Goal: Task Accomplishment & Management: Use online tool/utility

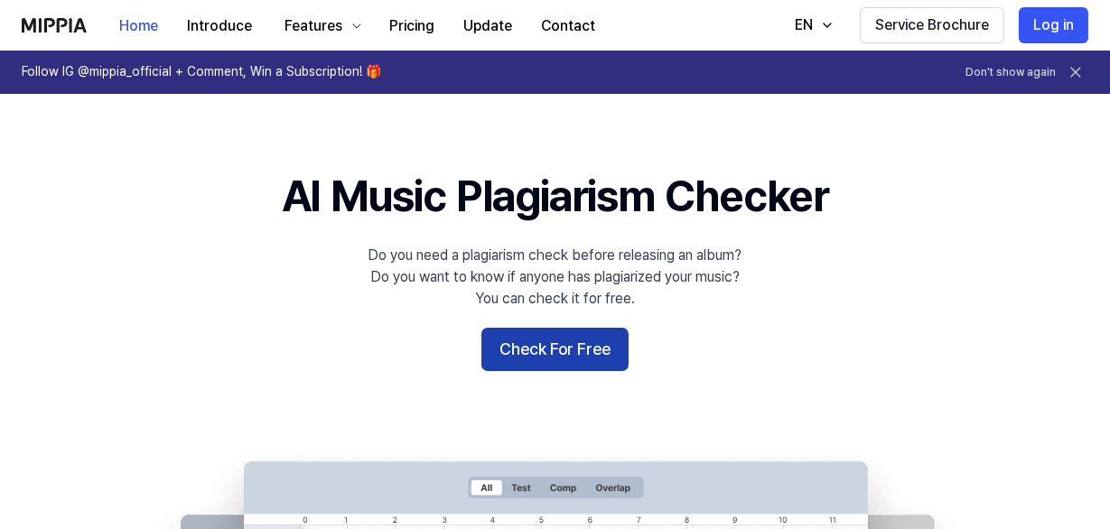
click at [609, 342] on button "Check For Free" at bounding box center [554, 349] width 147 height 43
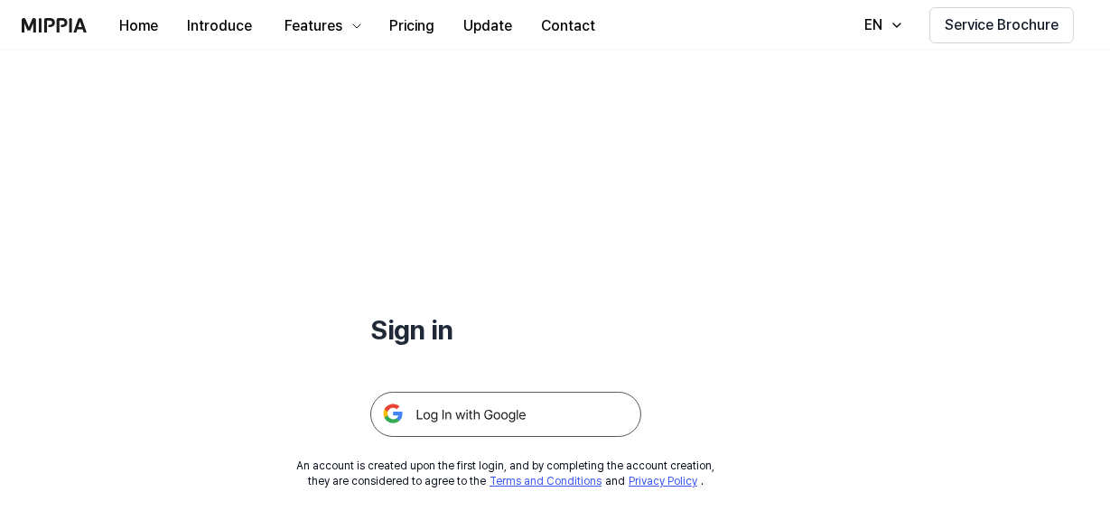
scroll to position [163, 0]
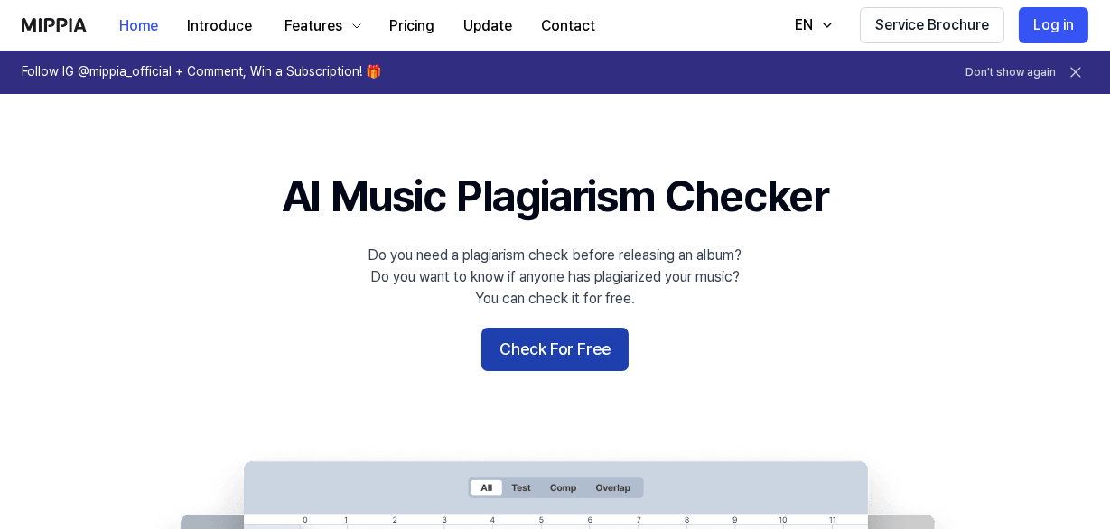
click at [592, 345] on button "Check For Free" at bounding box center [554, 349] width 147 height 43
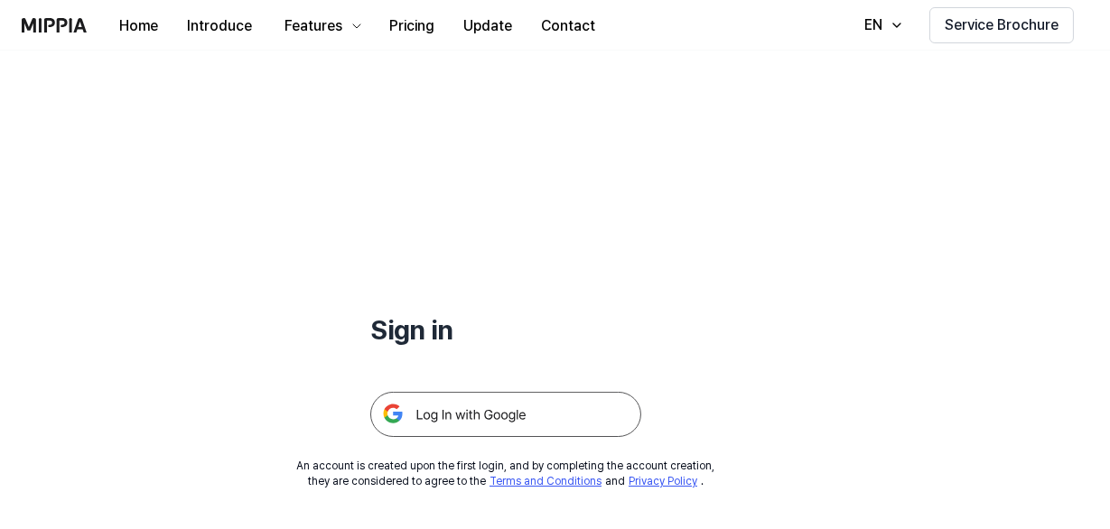
scroll to position [163, 0]
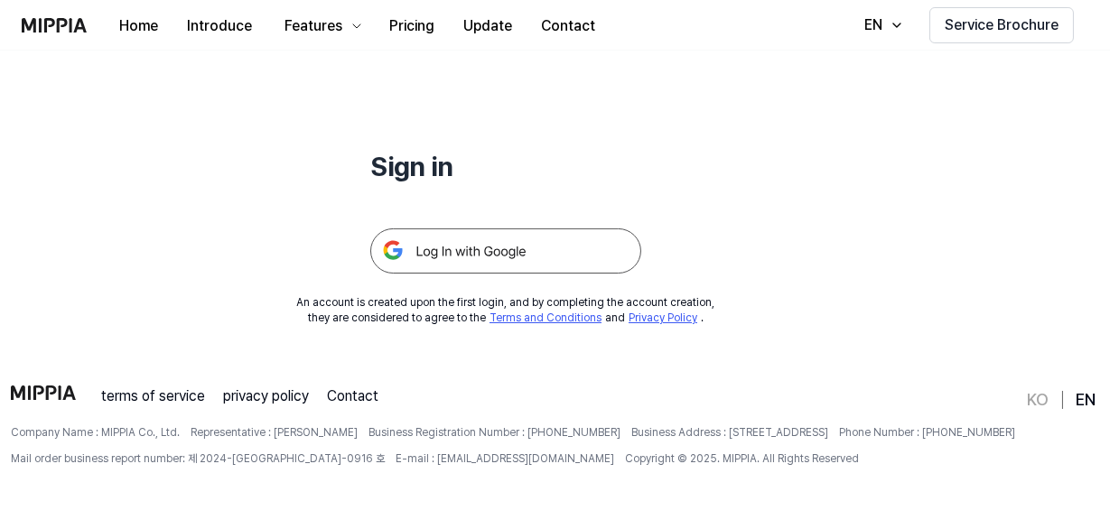
click at [491, 235] on img at bounding box center [505, 250] width 271 height 45
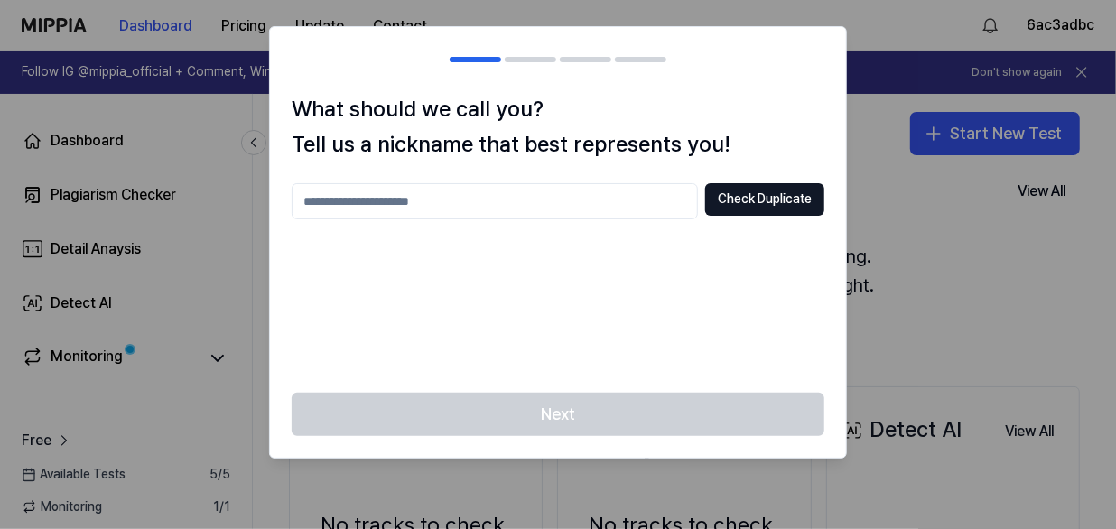
click at [433, 202] on input "text" at bounding box center [495, 201] width 406 height 36
type input "****"
click at [749, 195] on button "Check Duplicate" at bounding box center [764, 199] width 119 height 33
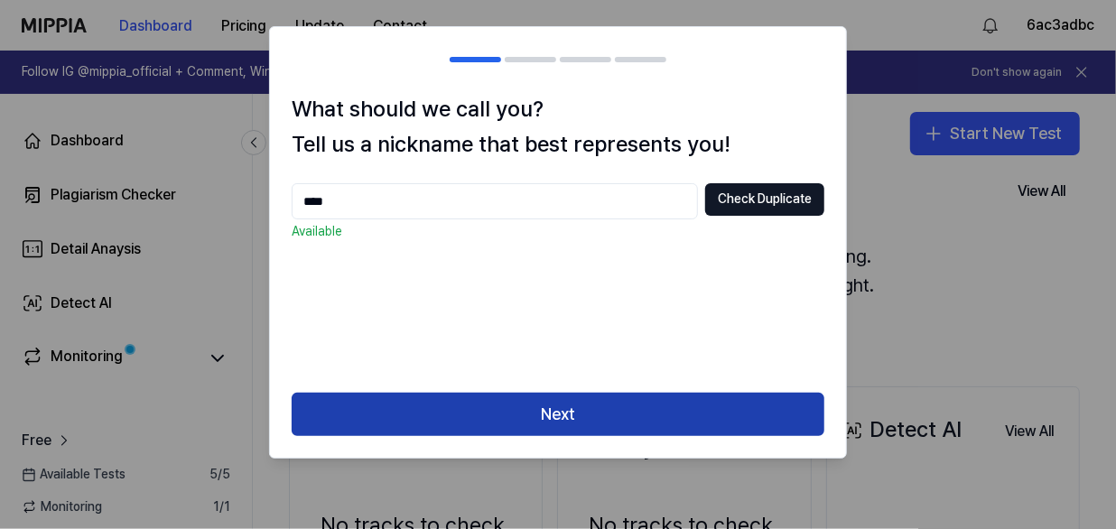
click at [551, 414] on button "Next" at bounding box center [558, 414] width 533 height 43
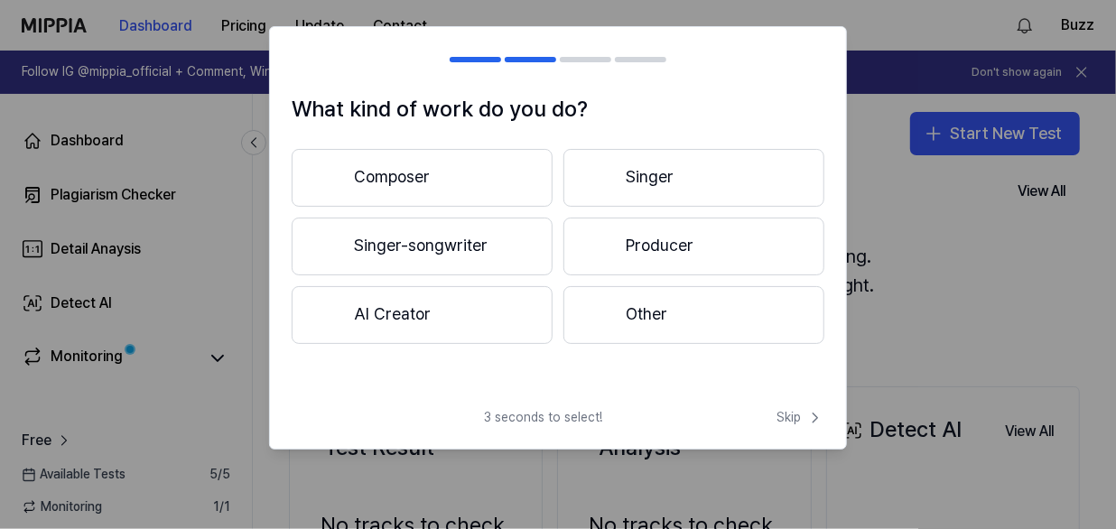
click at [632, 312] on button "Other" at bounding box center [694, 315] width 261 height 58
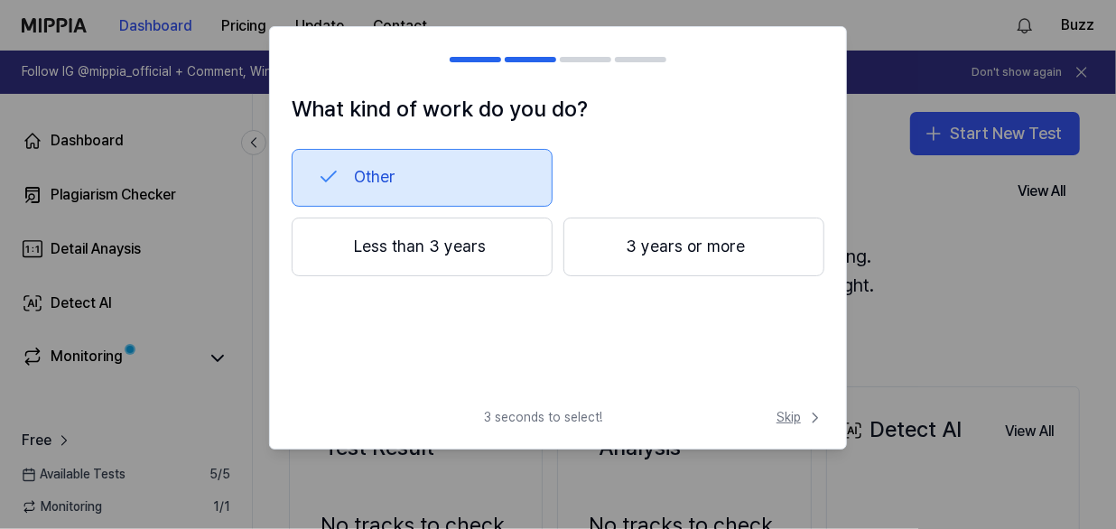
click at [777, 414] on span "Skip" at bounding box center [801, 418] width 48 height 18
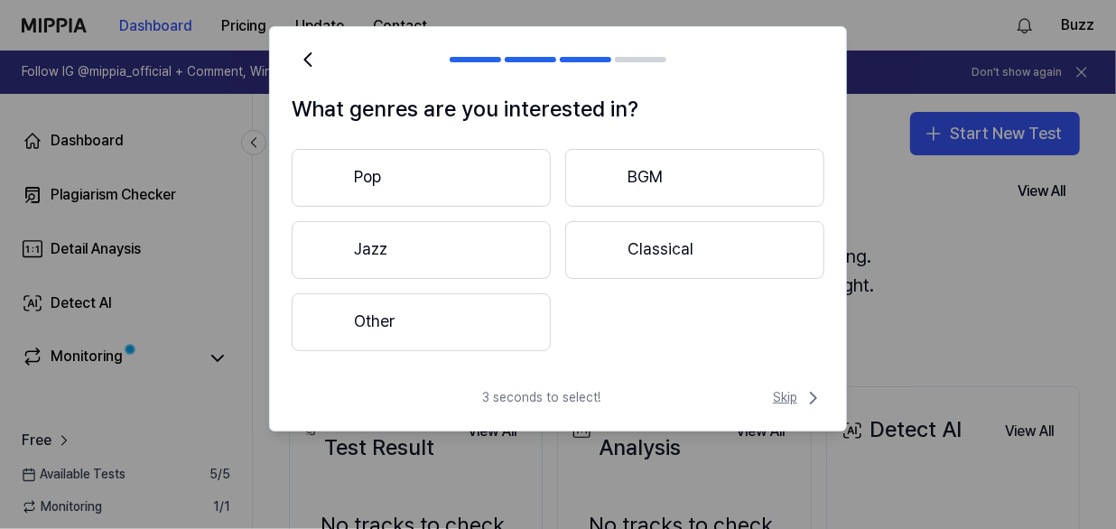
click at [791, 397] on span "Skip" at bounding box center [798, 398] width 51 height 22
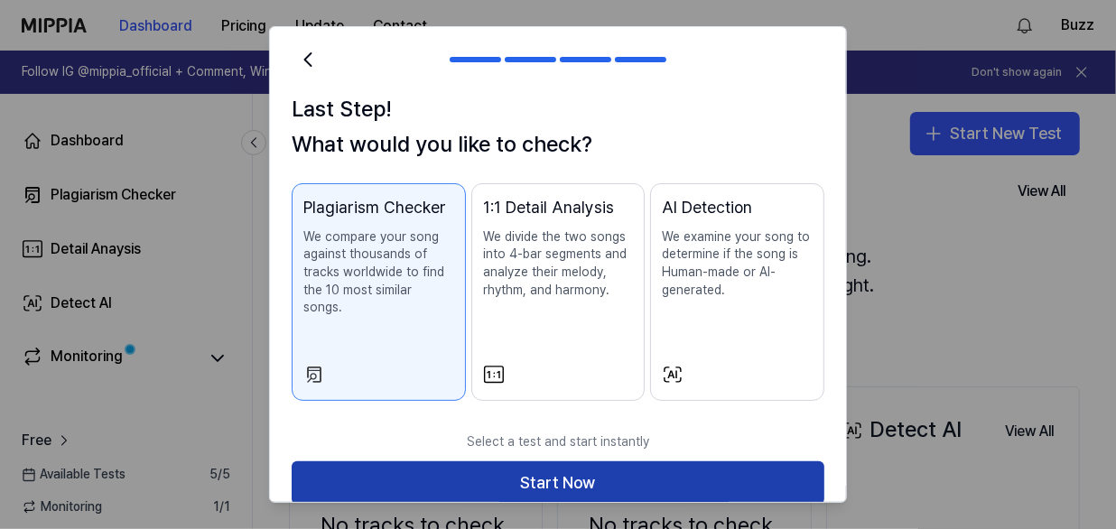
click at [576, 461] on button "Start Now" at bounding box center [558, 482] width 533 height 43
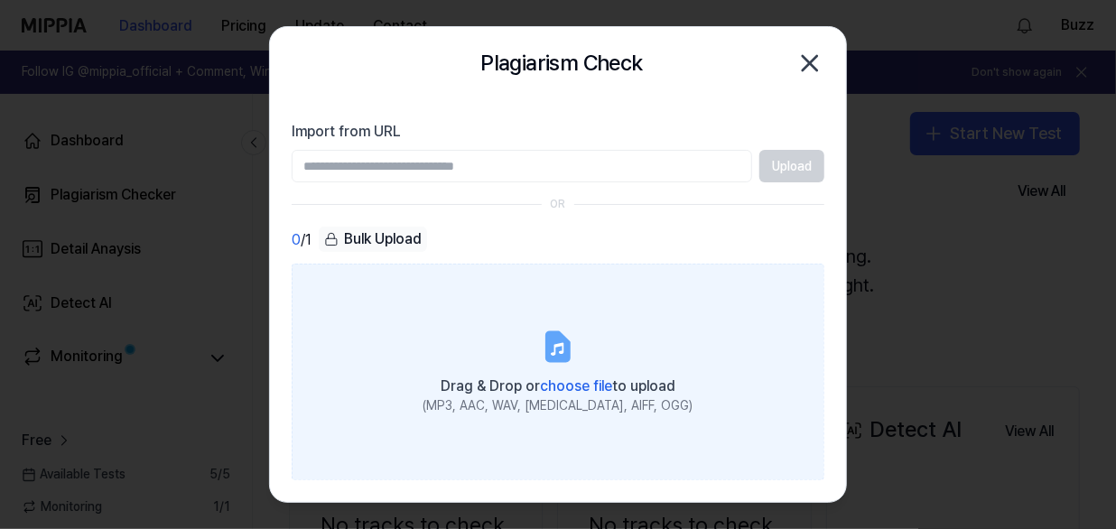
click at [562, 384] on span "choose file" at bounding box center [576, 386] width 72 height 17
click at [0, 0] on input "Drag & Drop or choose file to upload (MP3, AAC, WAV, FLAC, AIFF, OGG)" at bounding box center [0, 0] width 0 height 0
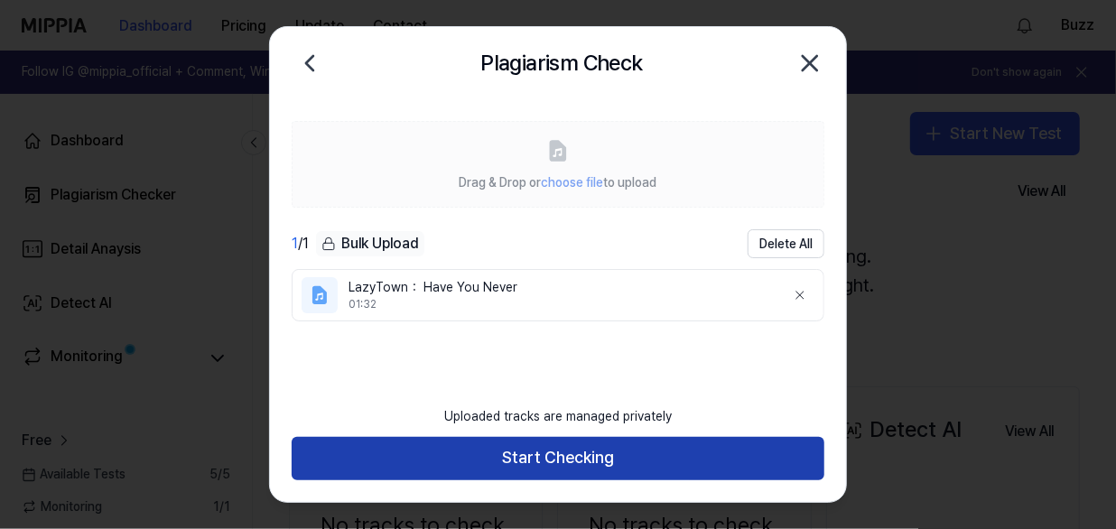
click at [538, 451] on button "Start Checking" at bounding box center [558, 458] width 533 height 43
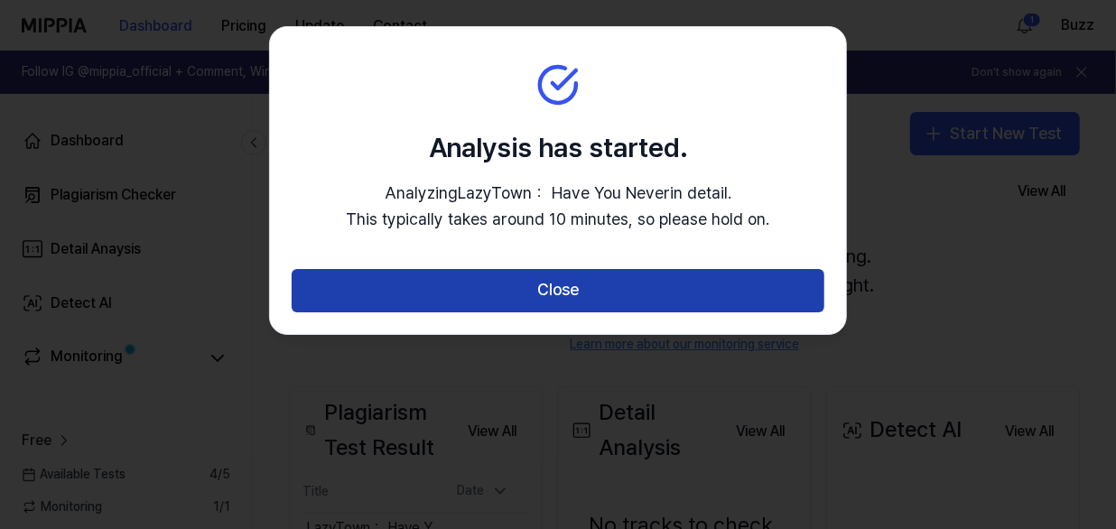
click at [571, 282] on button "Close" at bounding box center [558, 290] width 533 height 43
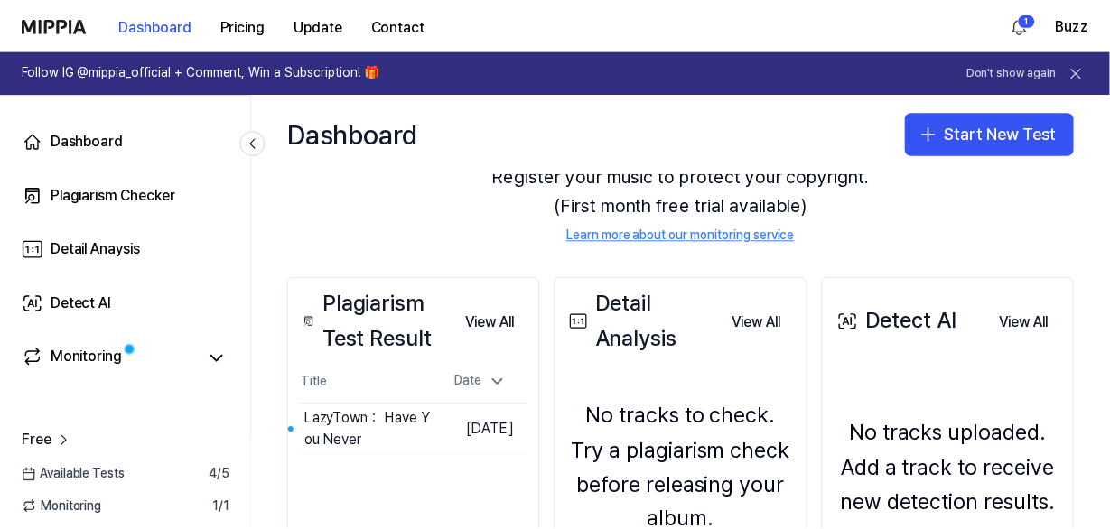
scroll to position [163, 0]
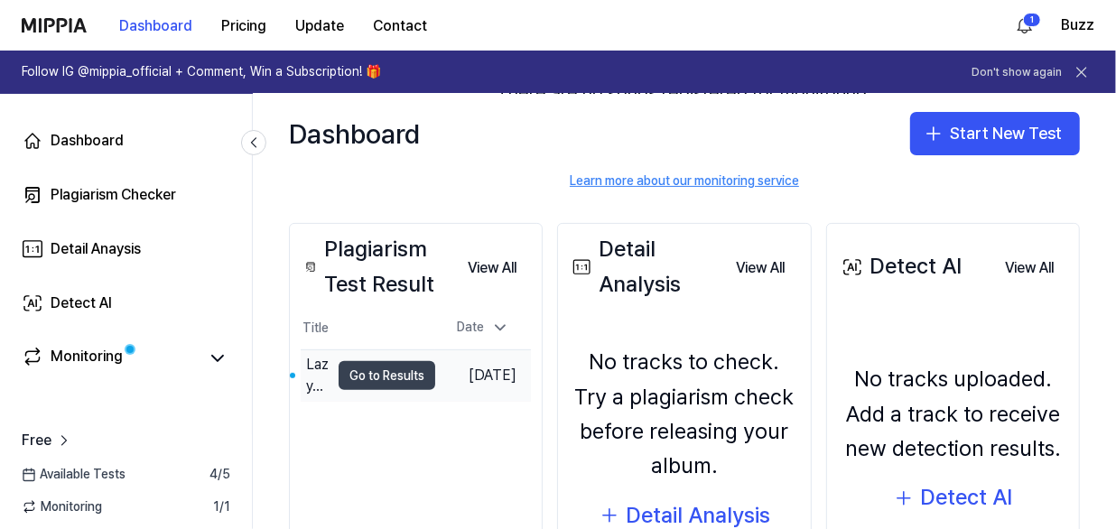
click at [406, 376] on button "Go to Results" at bounding box center [387, 375] width 97 height 29
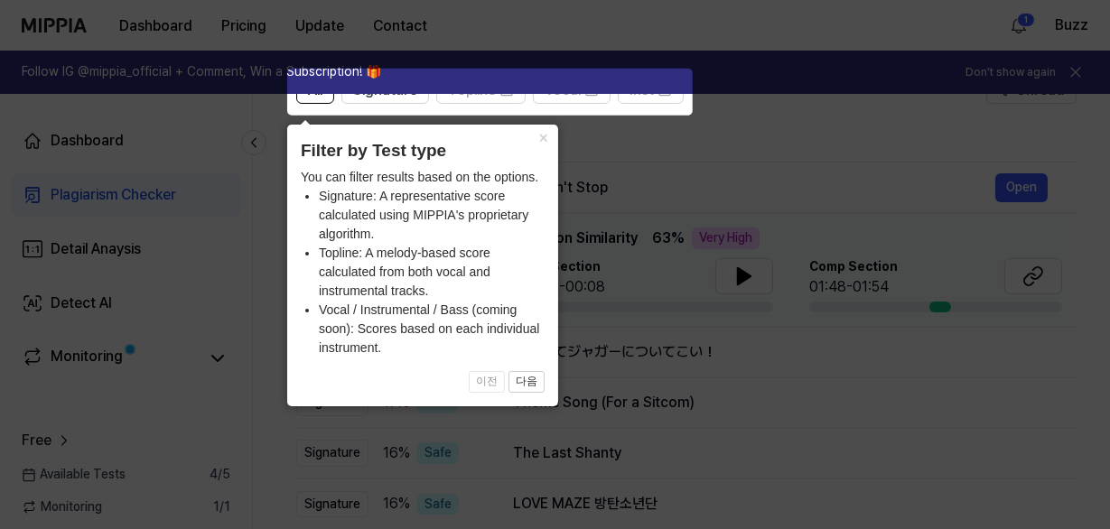
scroll to position [0, 0]
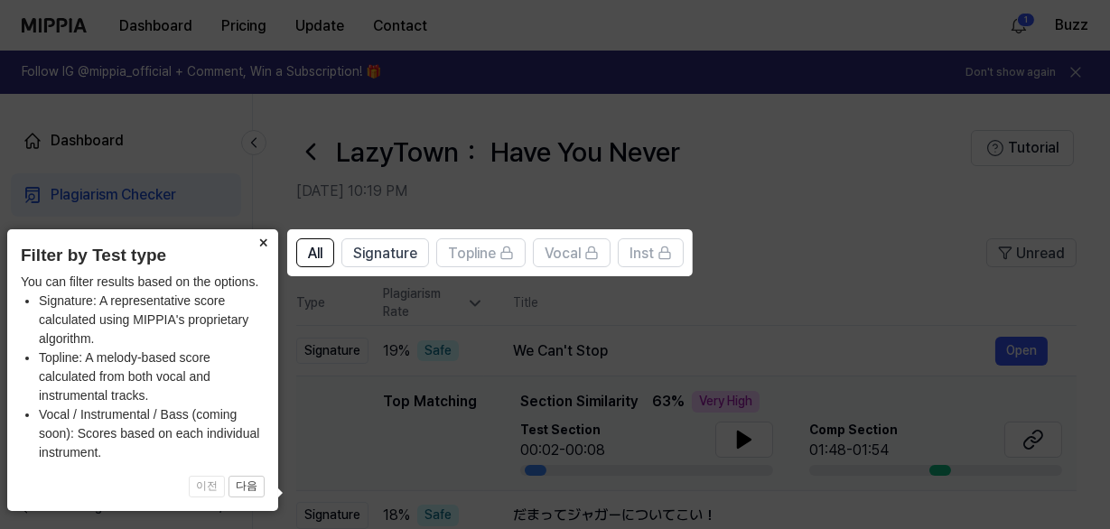
click at [264, 245] on button "×" at bounding box center [263, 241] width 29 height 25
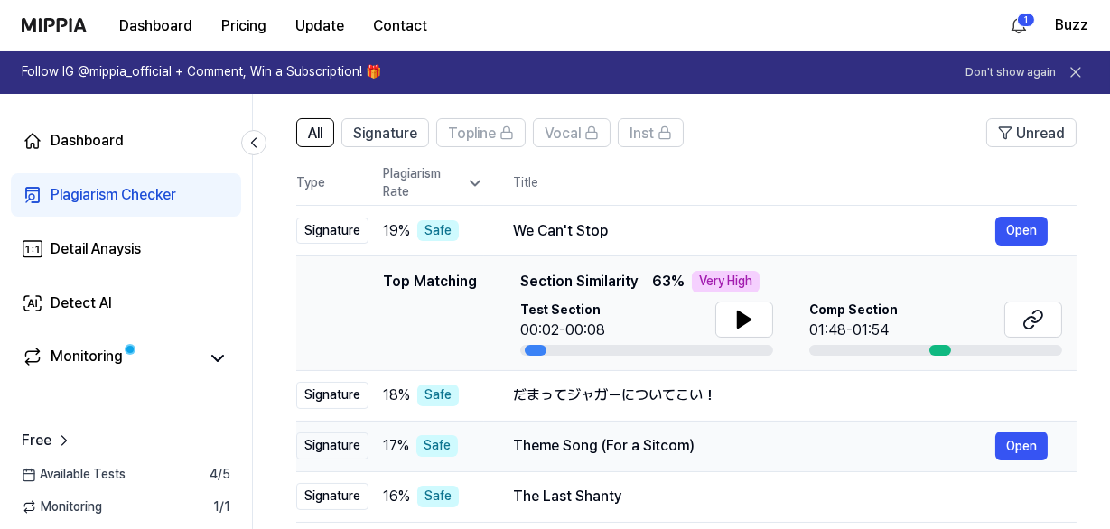
scroll to position [163, 0]
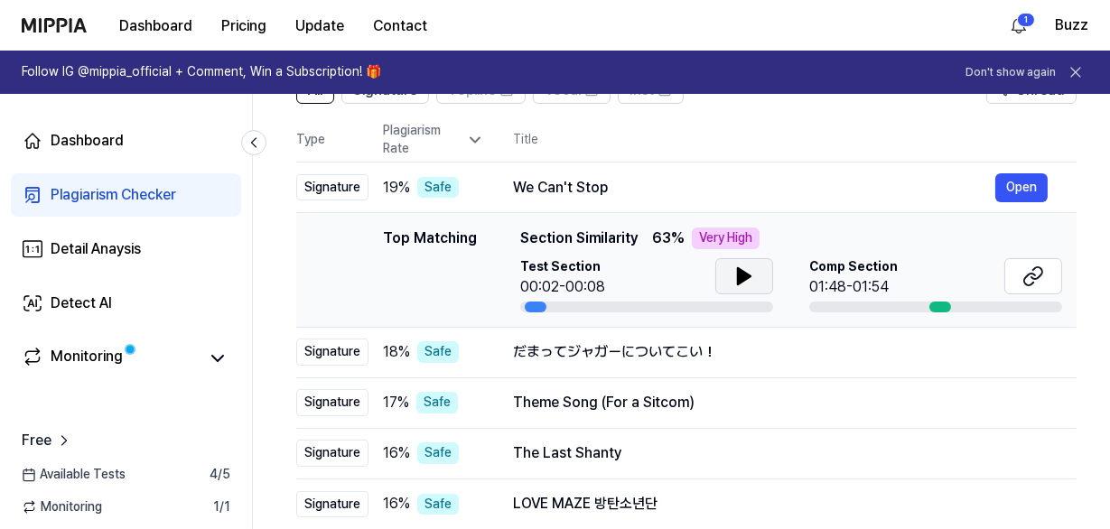
click at [748, 282] on icon at bounding box center [744, 277] width 22 height 22
click at [743, 275] on icon at bounding box center [744, 277] width 22 height 22
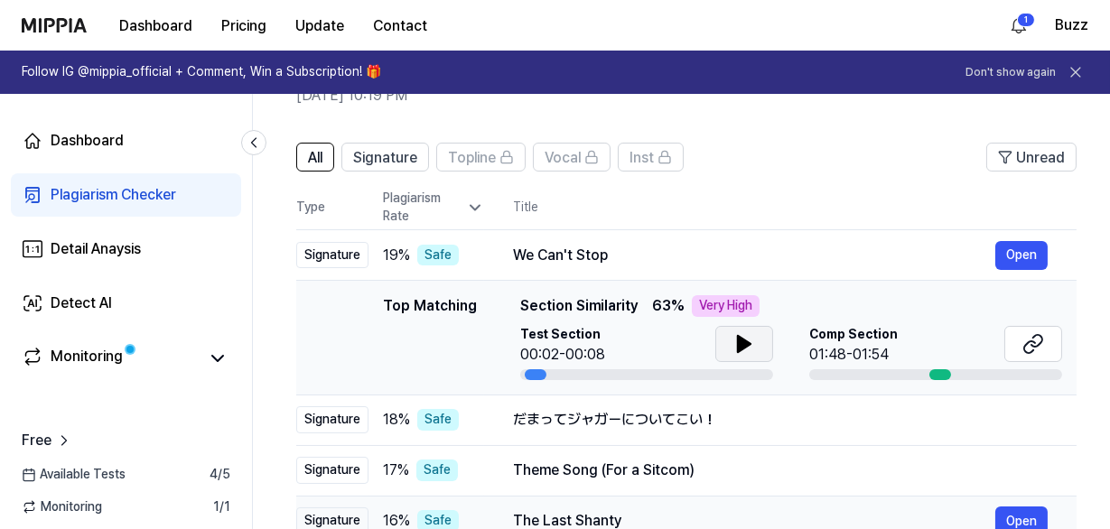
scroll to position [260, 0]
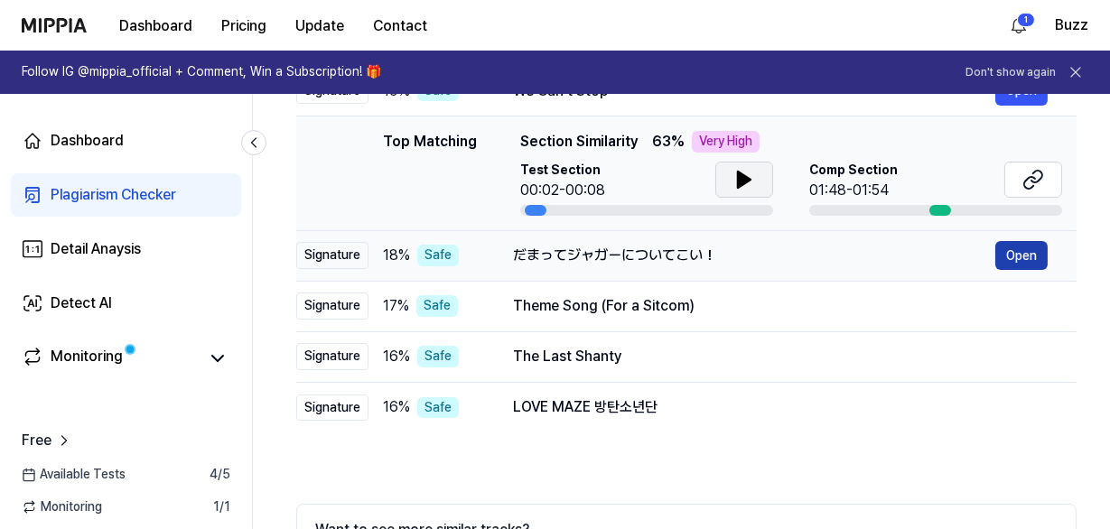
click at [1011, 249] on button "Open" at bounding box center [1021, 255] width 52 height 29
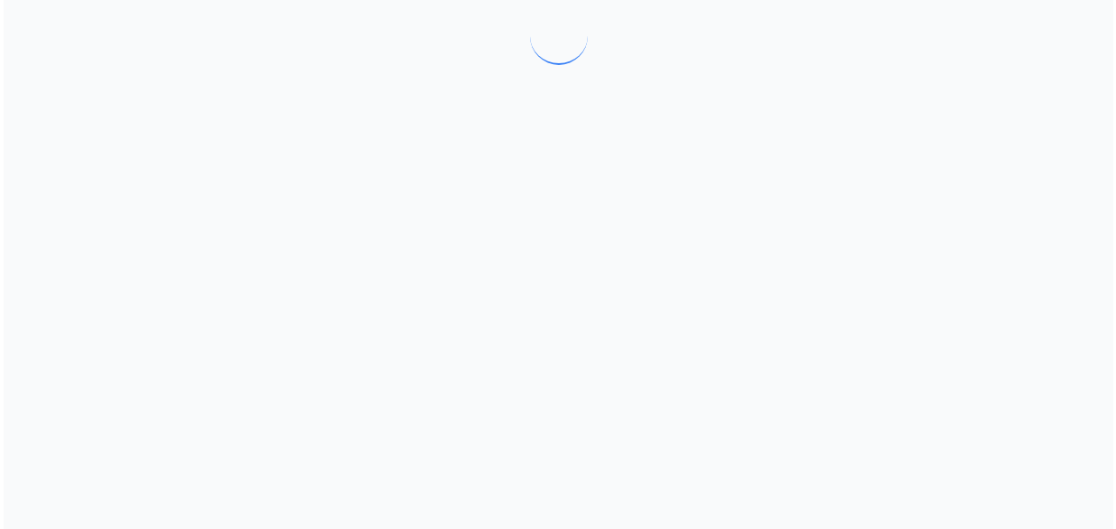
scroll to position [0, 0]
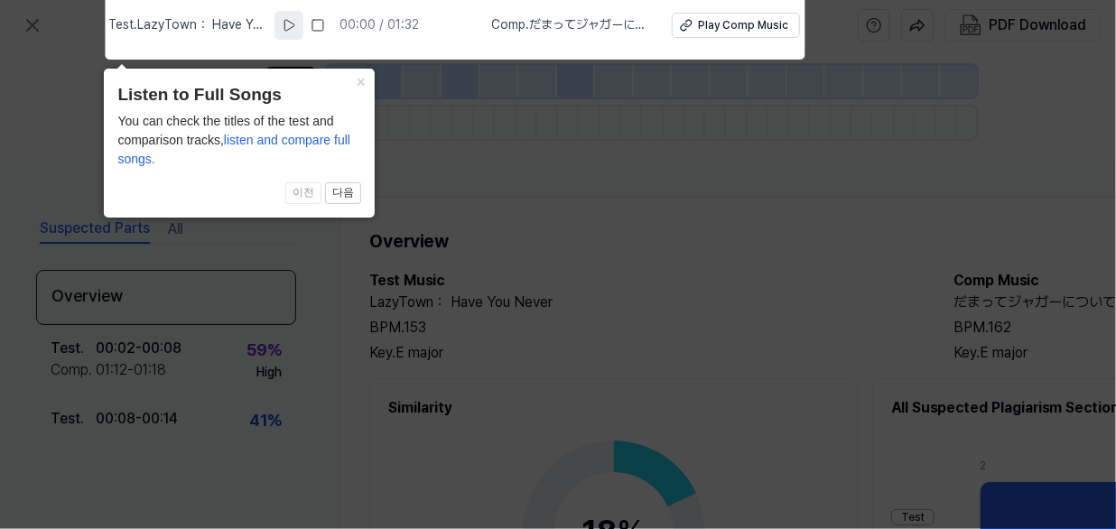
click at [288, 25] on icon at bounding box center [289, 25] width 14 height 14
click at [288, 25] on icon at bounding box center [291, 25] width 14 height 14
click at [765, 21] on div "Play Comp Music" at bounding box center [742, 25] width 90 height 15
click at [33, 23] on icon at bounding box center [558, 260] width 1116 height 538
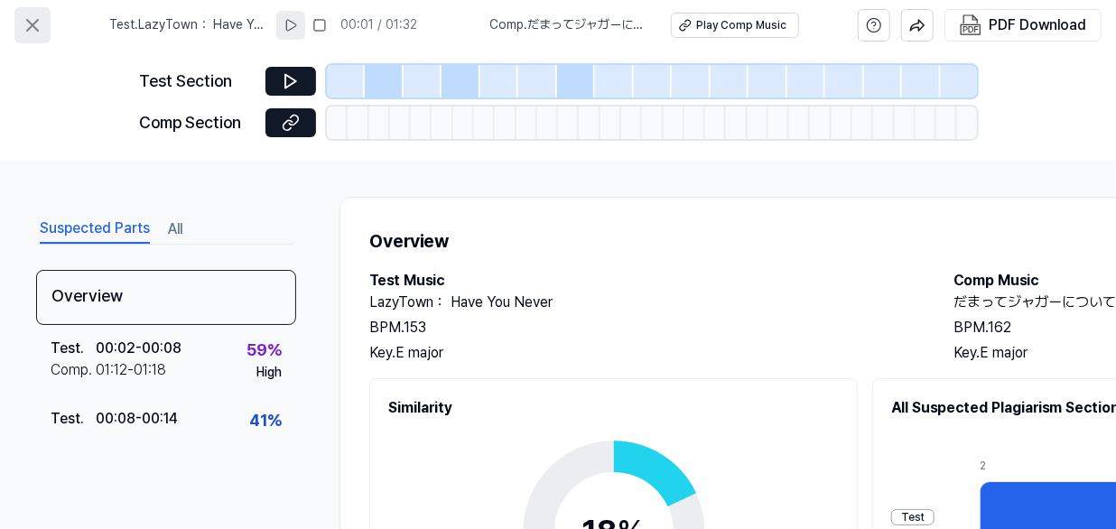
click at [33, 25] on icon at bounding box center [32, 25] width 11 height 11
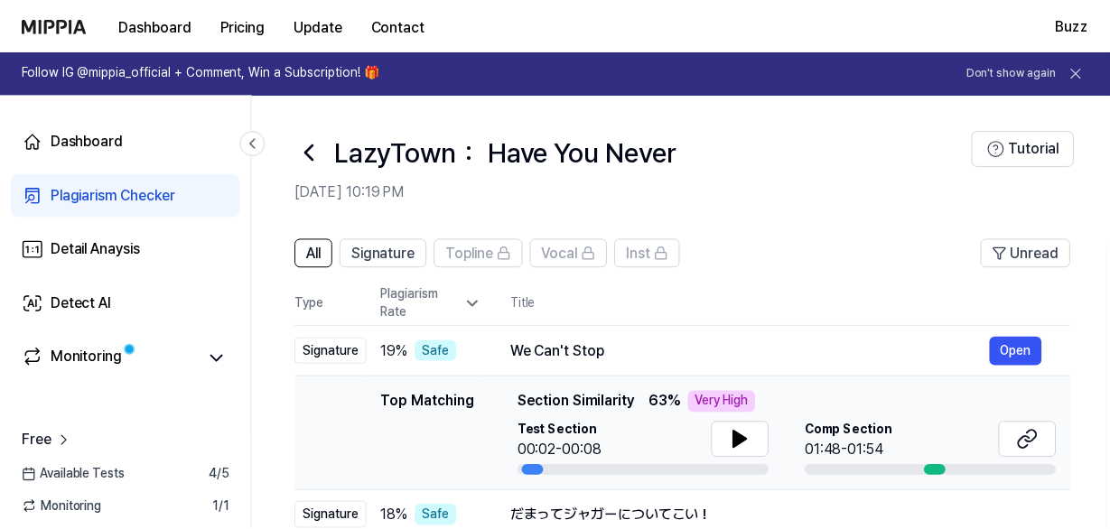
scroll to position [260, 0]
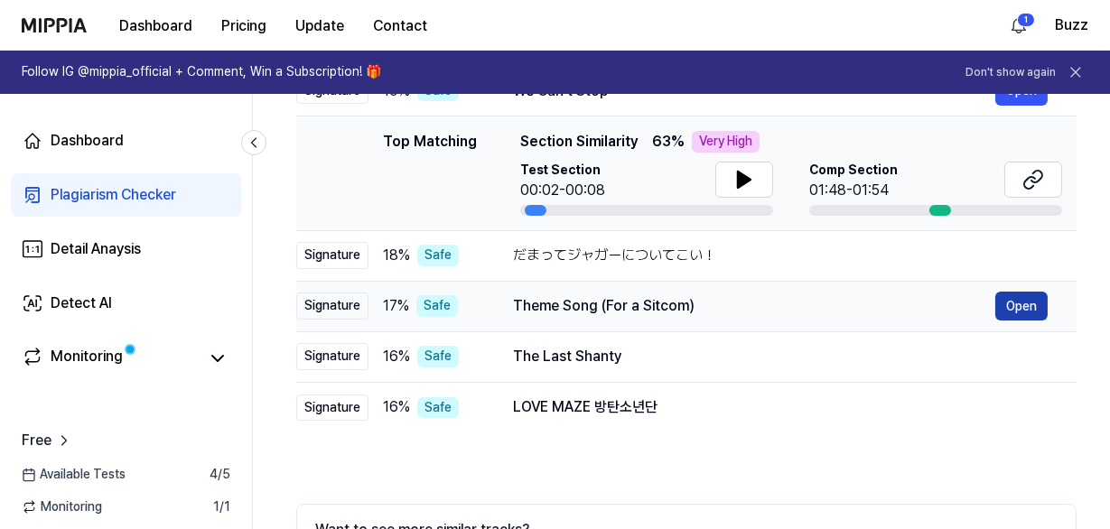
click at [1003, 304] on button "Open" at bounding box center [1021, 306] width 52 height 29
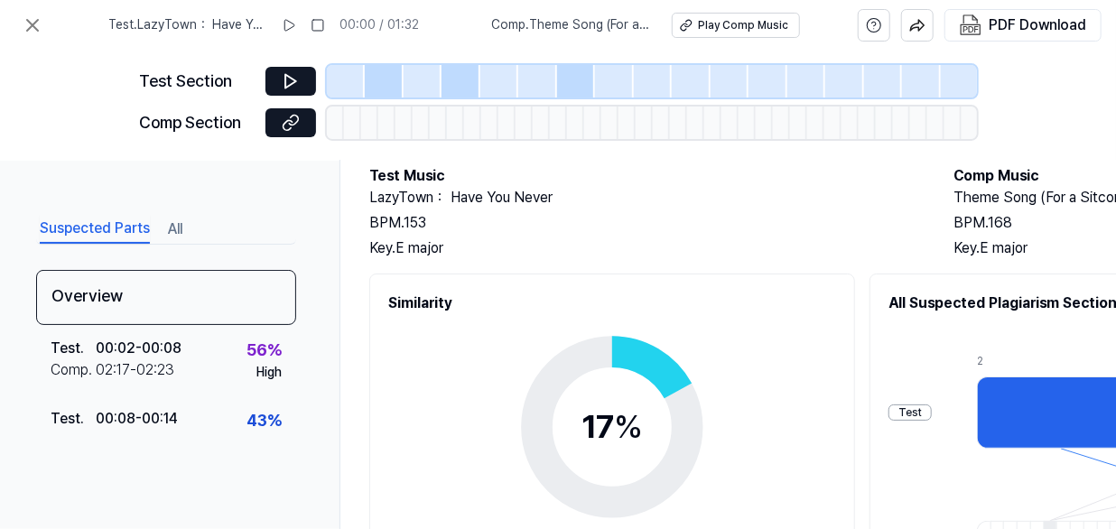
scroll to position [0, 0]
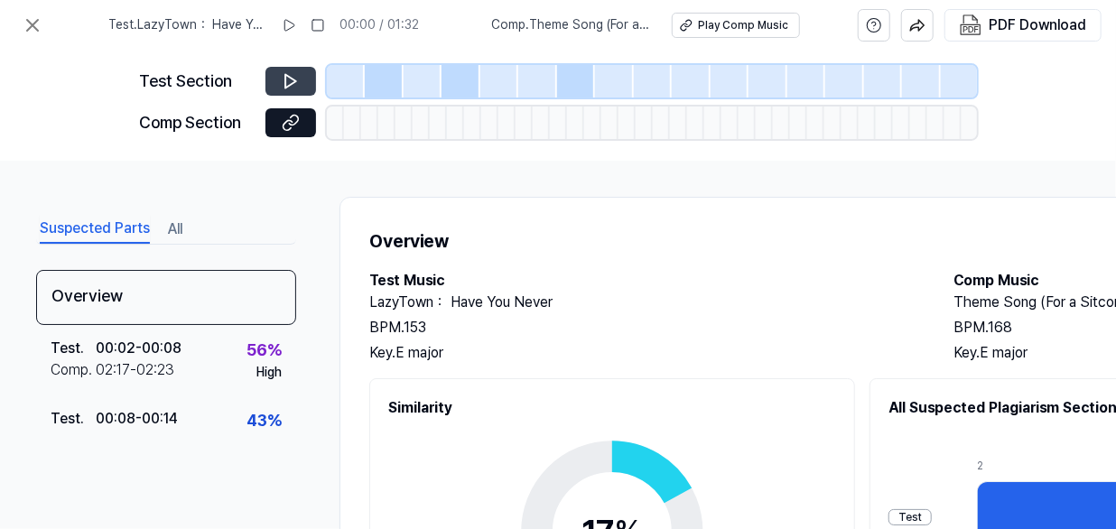
click at [298, 77] on icon at bounding box center [291, 81] width 18 height 18
click at [719, 26] on div "Play Comp Music" at bounding box center [743, 25] width 90 height 15
click at [32, 23] on icon at bounding box center [33, 25] width 22 height 22
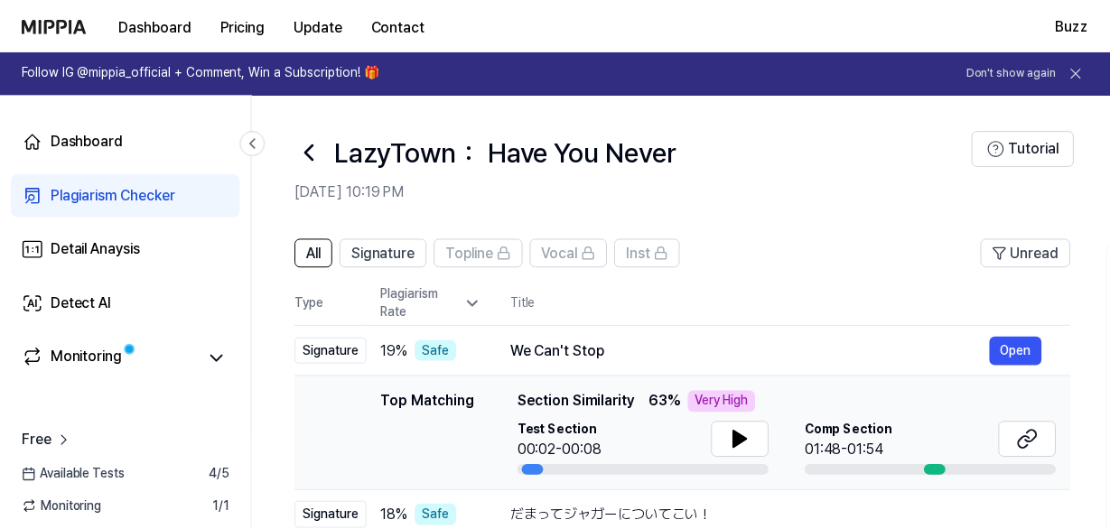
scroll to position [260, 0]
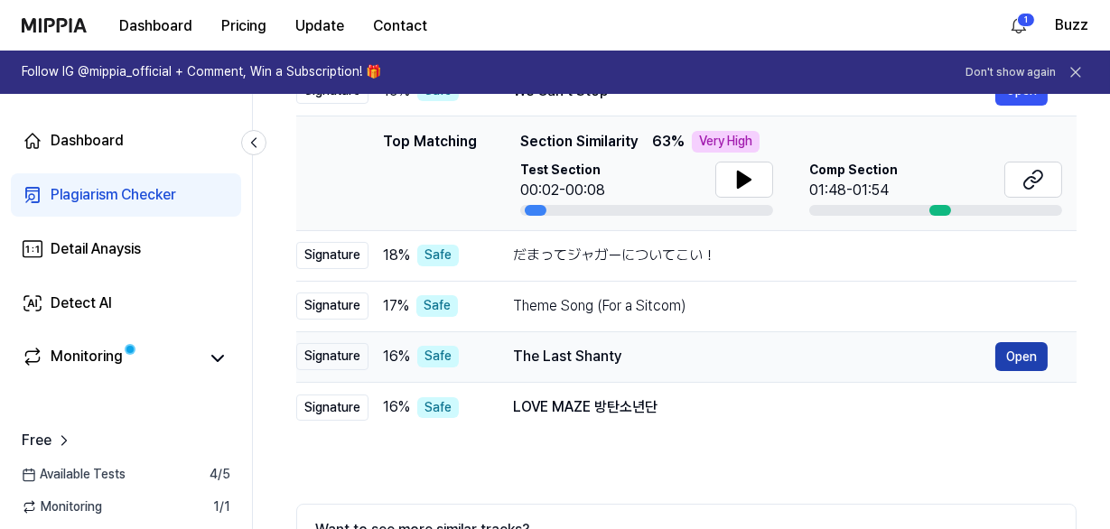
click at [1016, 363] on button "Open" at bounding box center [1021, 356] width 52 height 29
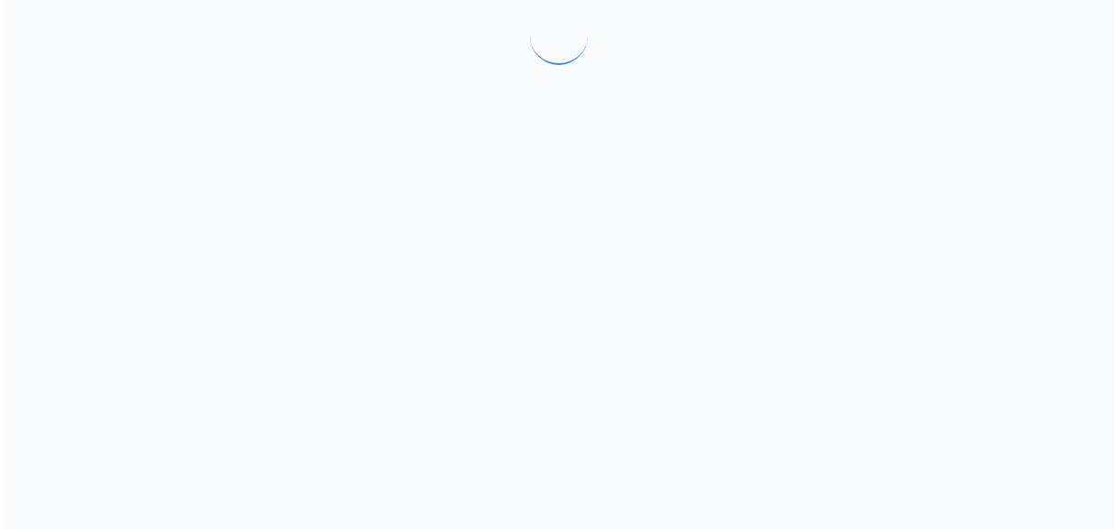
scroll to position [0, 0]
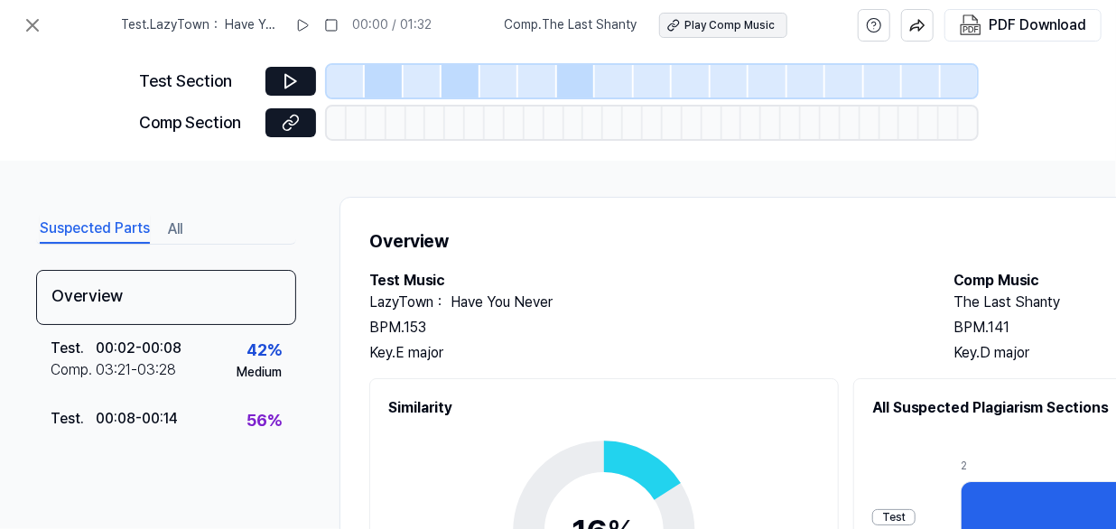
click at [693, 22] on div "Play Comp Music" at bounding box center [730, 25] width 90 height 15
click at [39, 26] on icon at bounding box center [33, 25] width 22 height 22
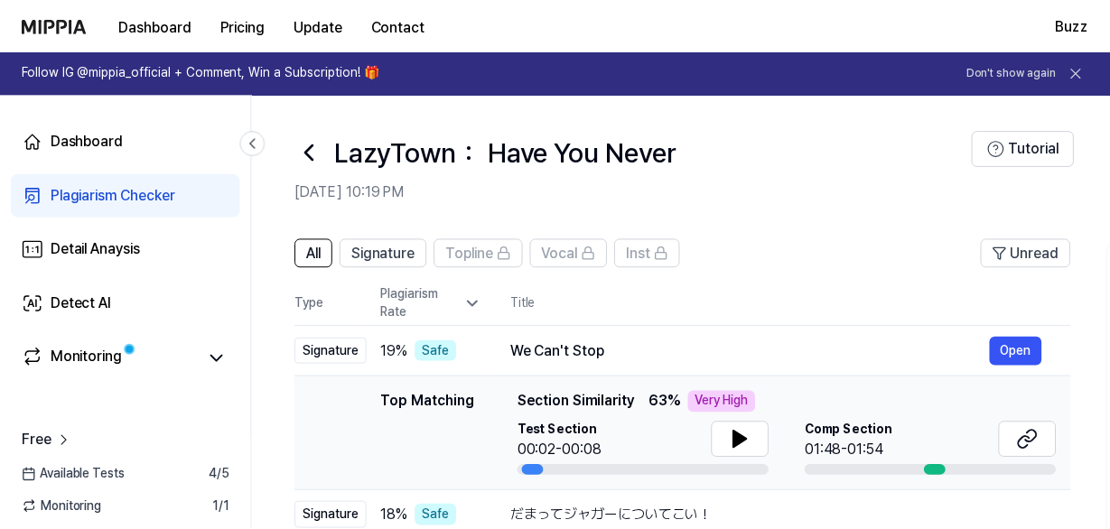
scroll to position [260, 0]
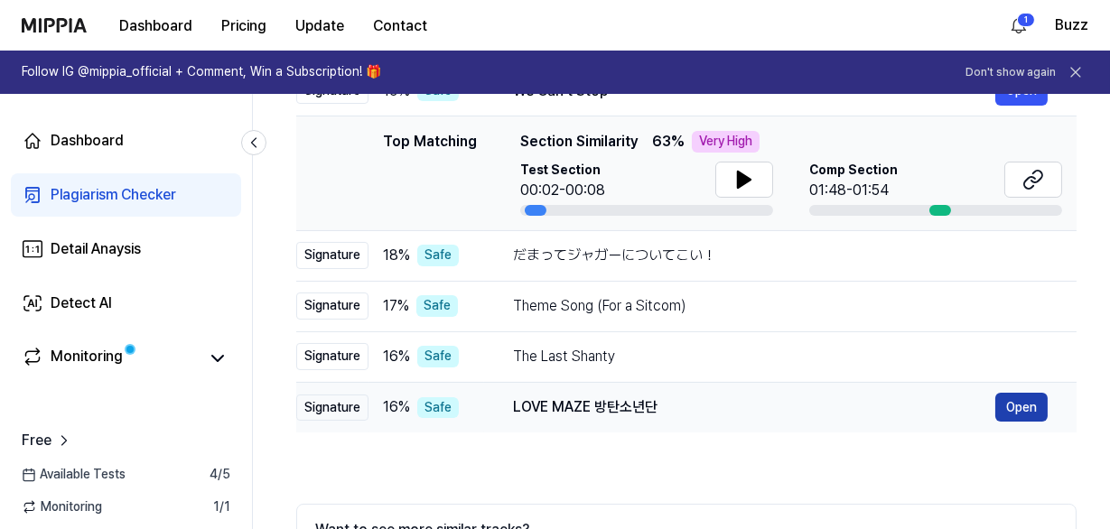
click at [1029, 406] on button "Open" at bounding box center [1021, 407] width 52 height 29
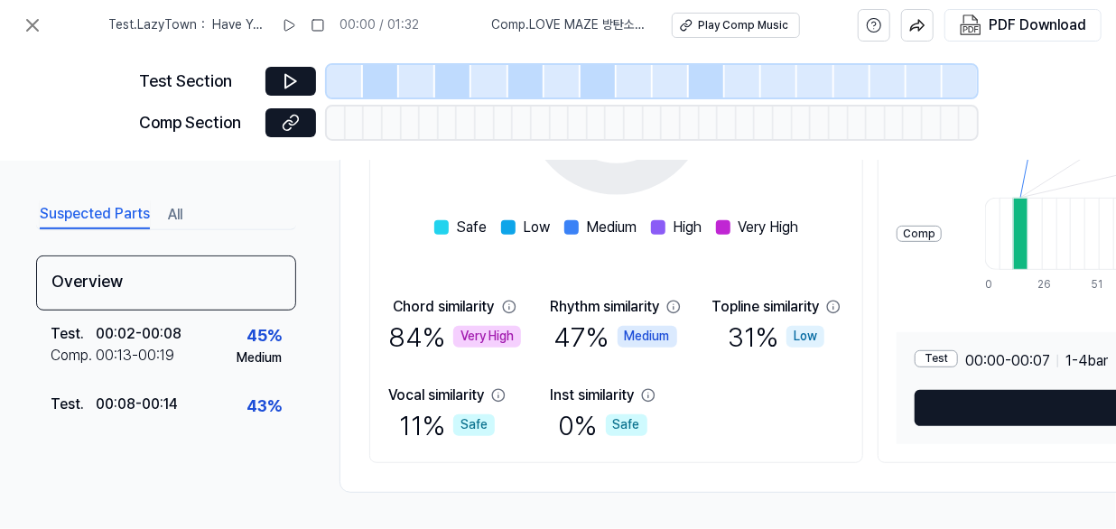
scroll to position [0, 0]
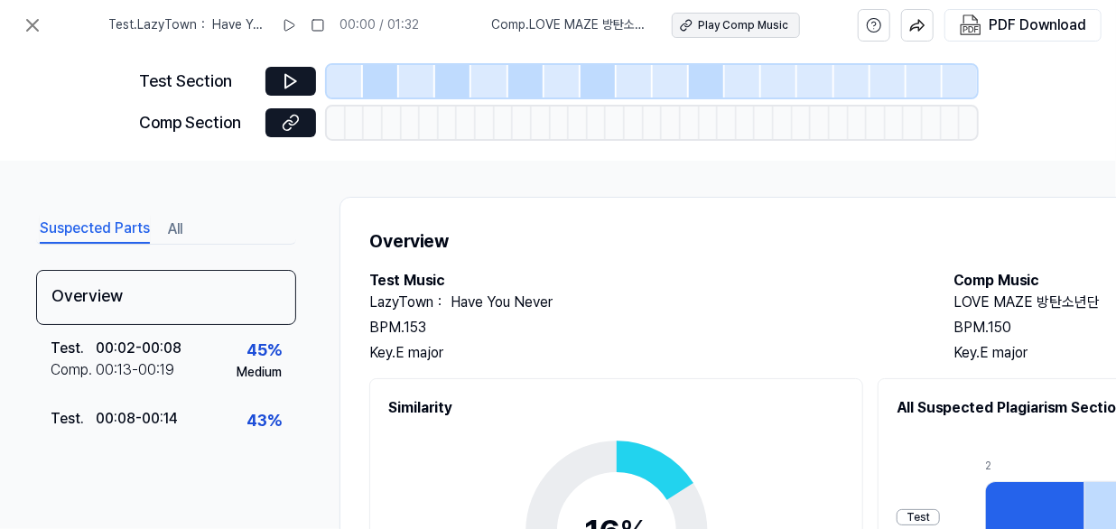
click at [752, 25] on div "Play Comp Music" at bounding box center [743, 25] width 90 height 15
click at [38, 23] on icon at bounding box center [33, 25] width 22 height 22
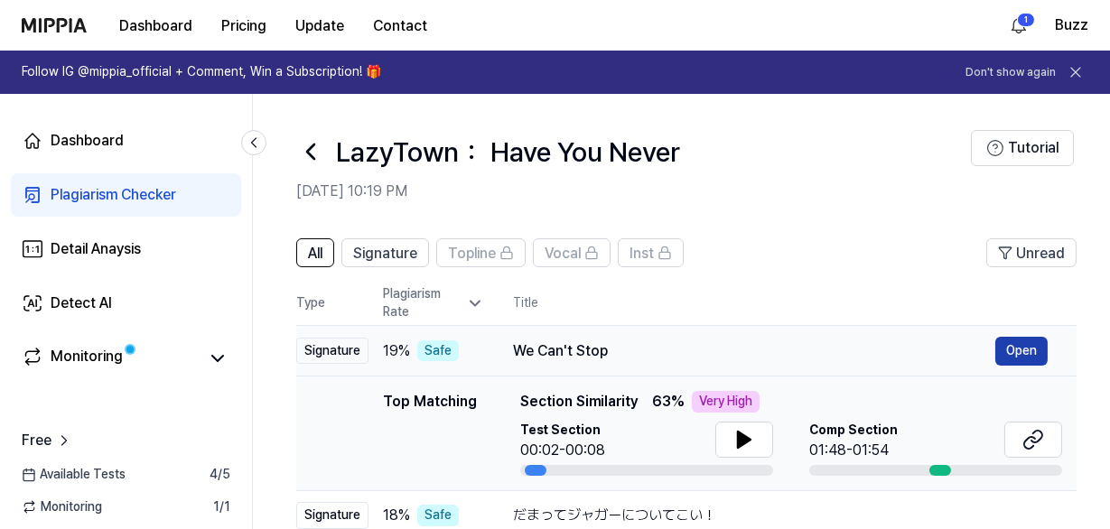
click at [1020, 354] on button "Open" at bounding box center [1021, 351] width 52 height 29
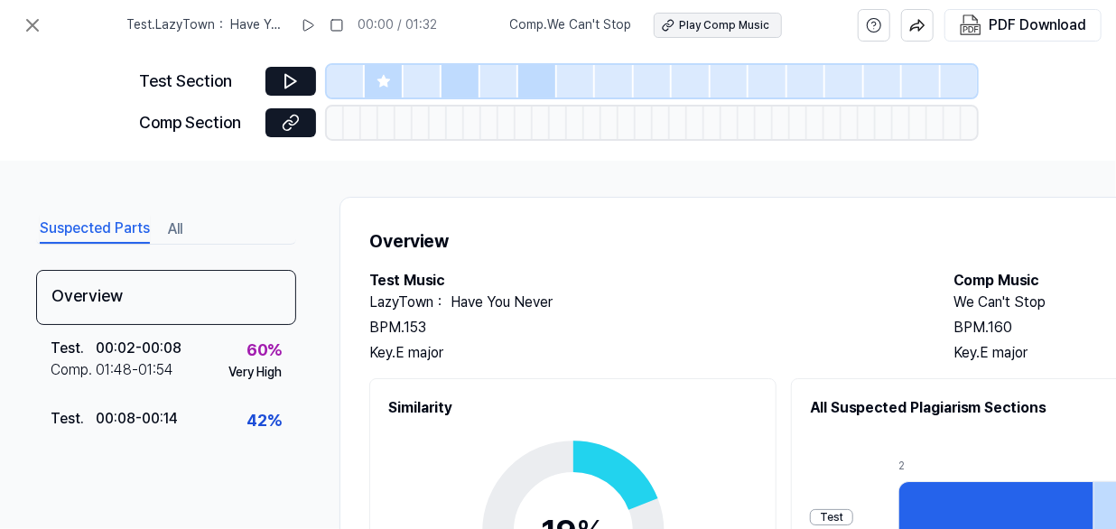
click at [731, 24] on div "Play Comp Music" at bounding box center [725, 25] width 90 height 15
click at [32, 23] on icon at bounding box center [33, 25] width 22 height 22
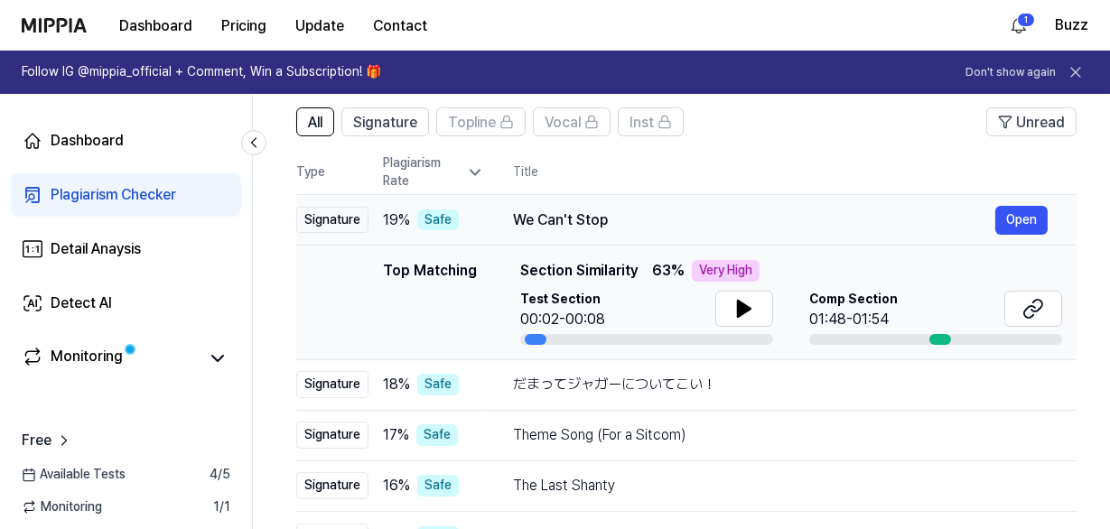
scroll to position [163, 0]
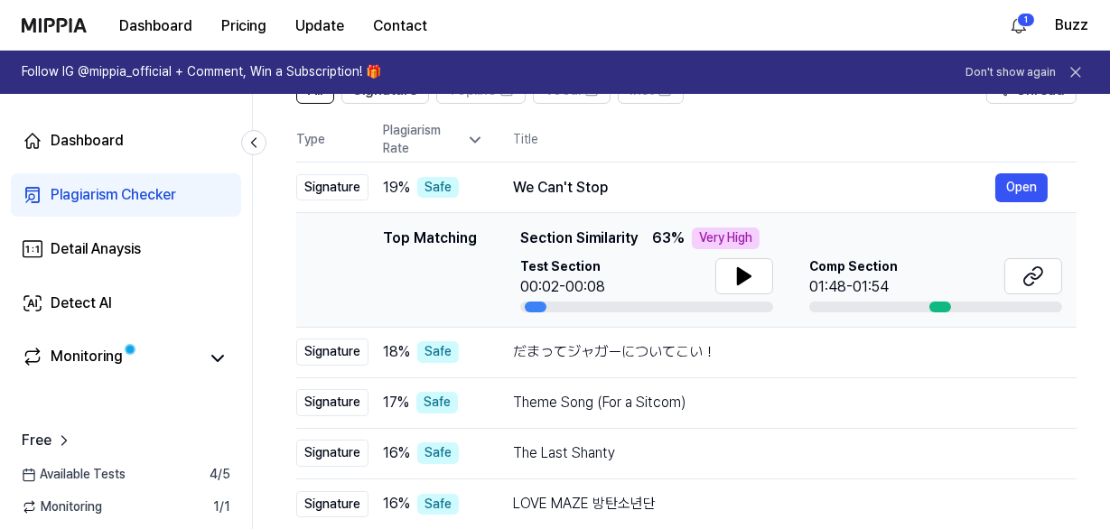
click at [1079, 66] on icon at bounding box center [1076, 72] width 18 height 18
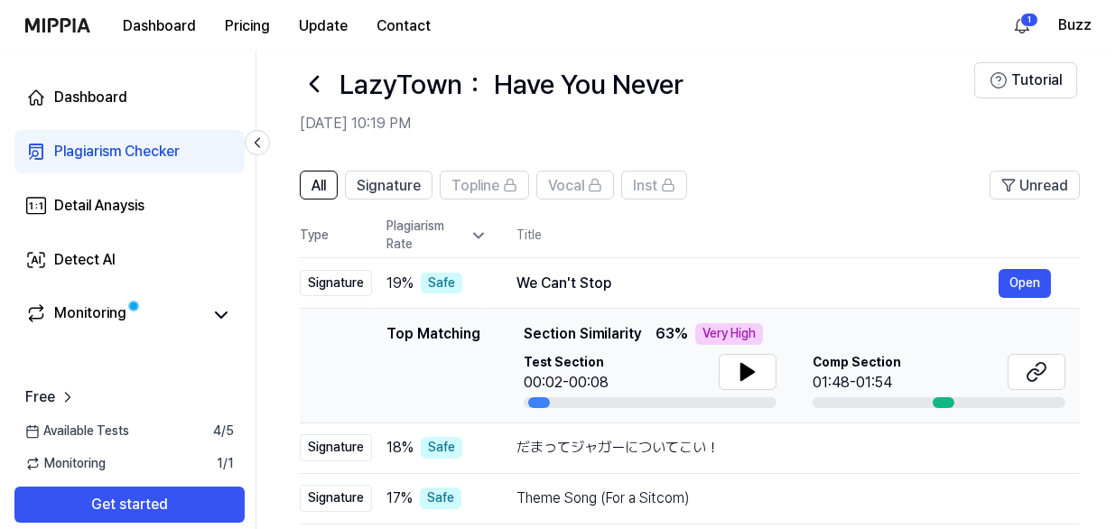
scroll to position [0, 0]
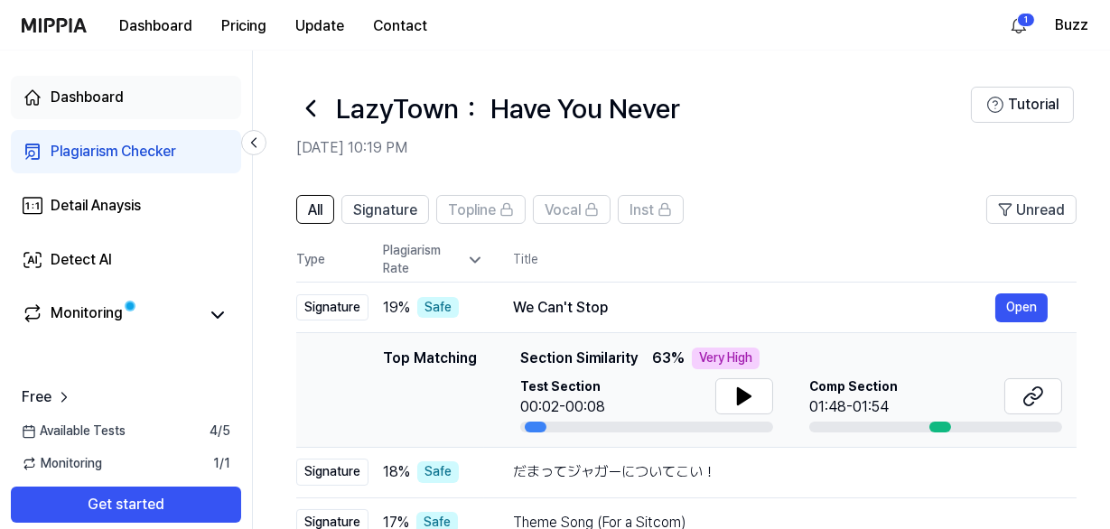
click at [107, 101] on div "Dashboard" at bounding box center [87, 98] width 73 height 22
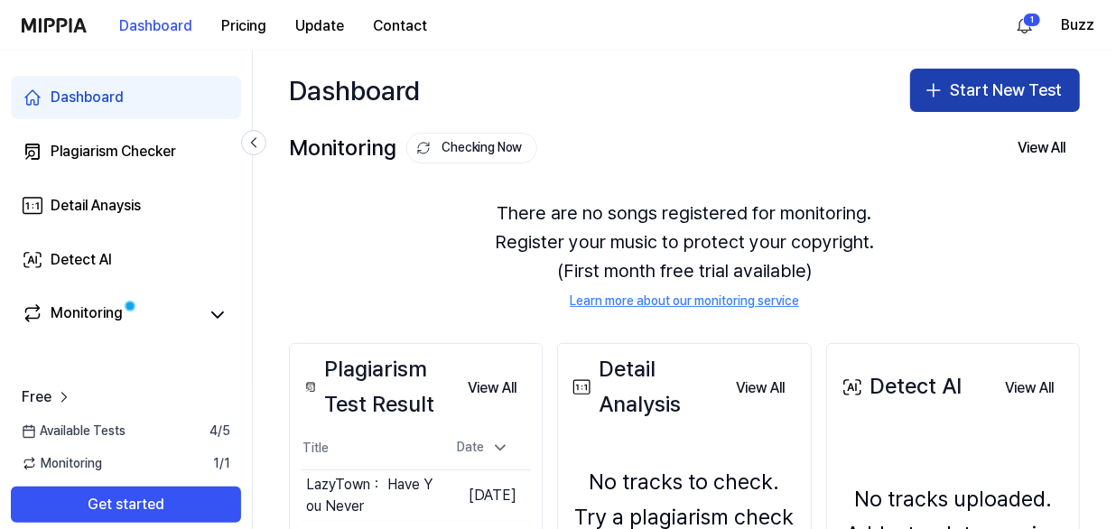
click at [945, 90] on button "Start New Test" at bounding box center [995, 90] width 170 height 43
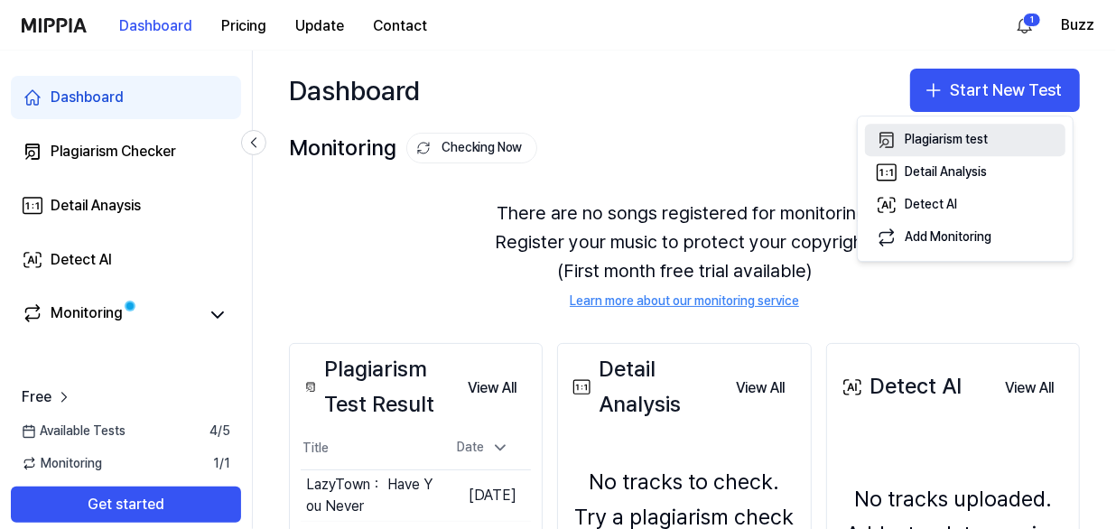
click at [930, 139] on div "Plagiarism test" at bounding box center [946, 140] width 83 height 18
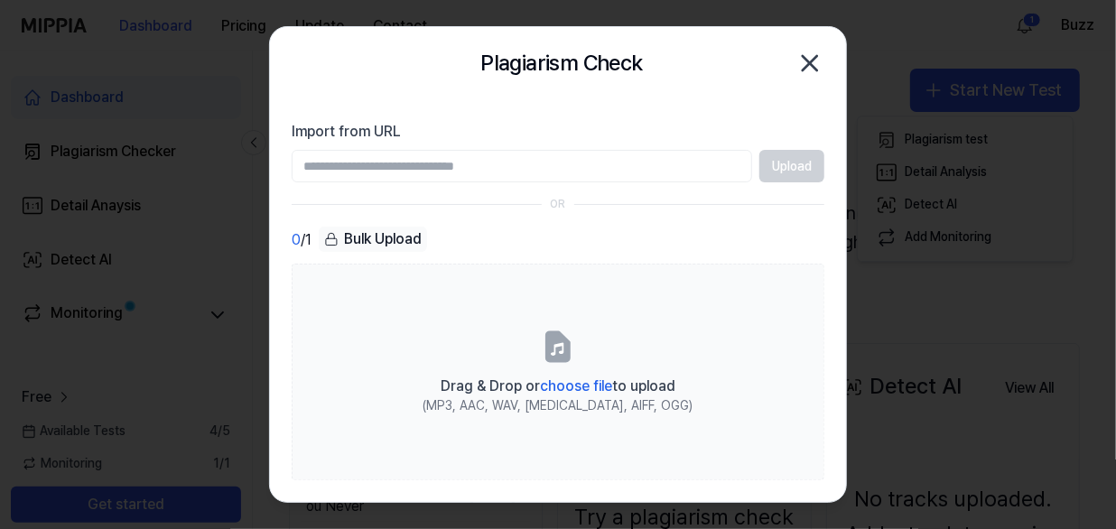
paste input "**********"
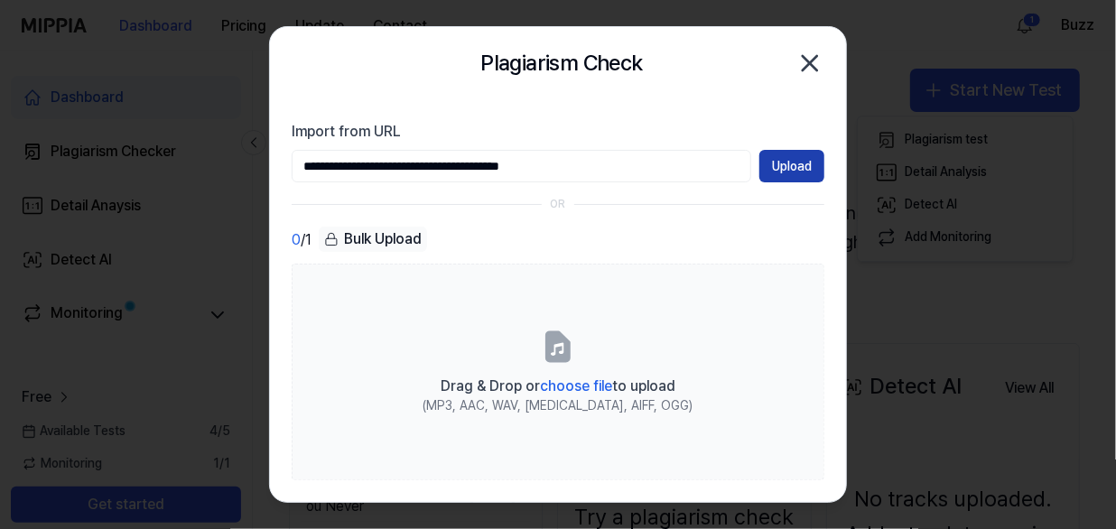
type input "**********"
click at [800, 158] on button "Upload" at bounding box center [792, 166] width 65 height 33
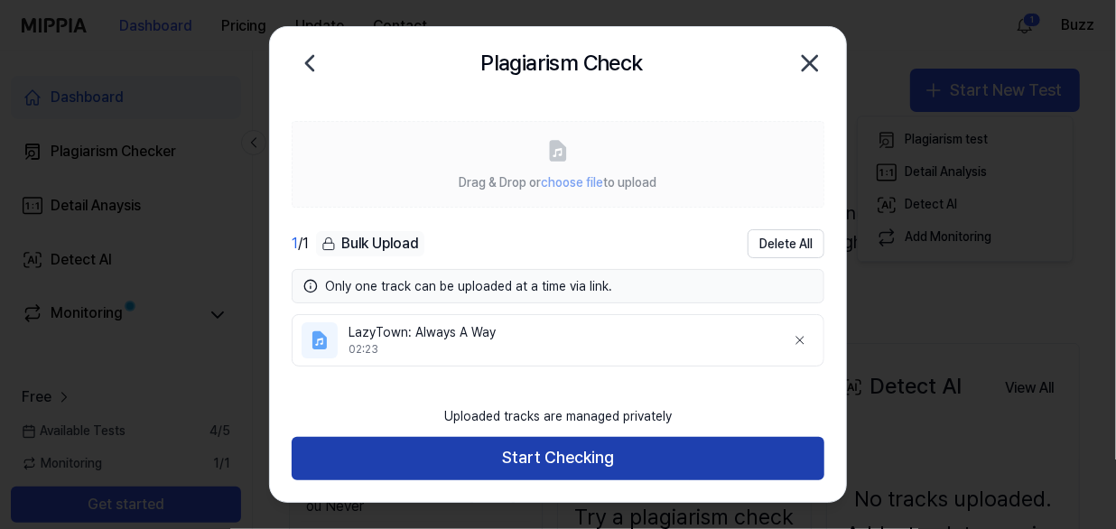
click at [569, 452] on button "Start Checking" at bounding box center [558, 458] width 533 height 43
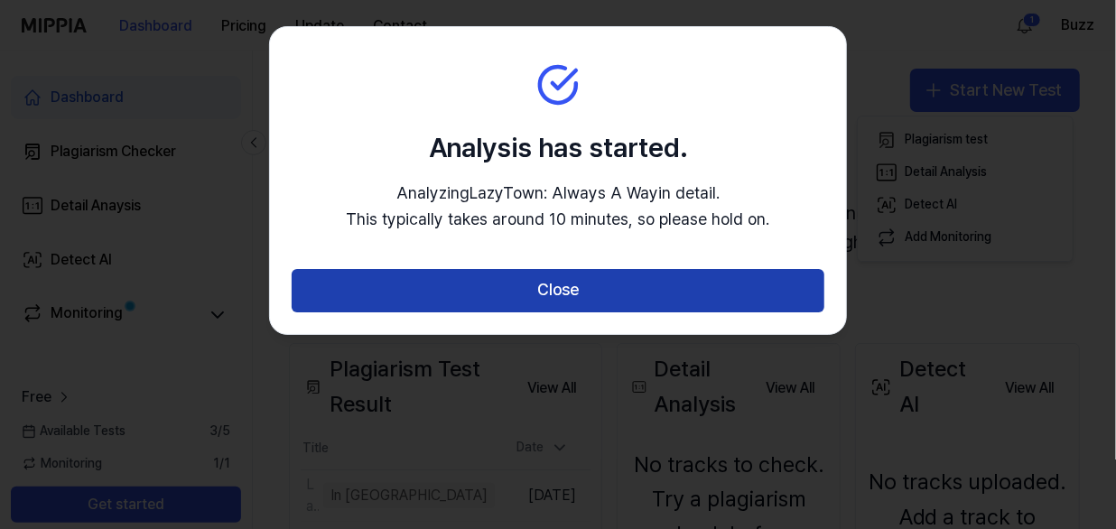
click at [556, 290] on button "Close" at bounding box center [558, 290] width 533 height 43
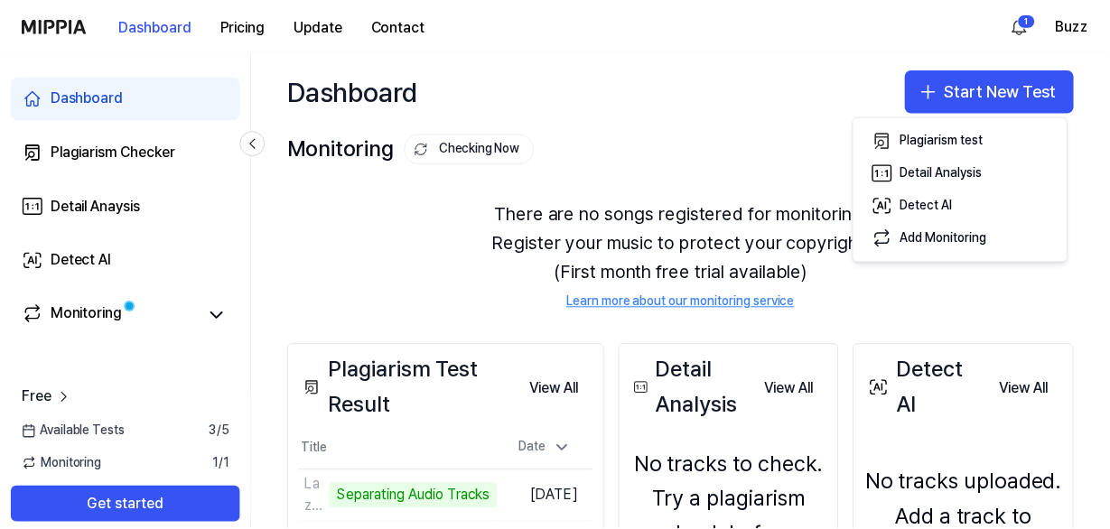
scroll to position [163, 0]
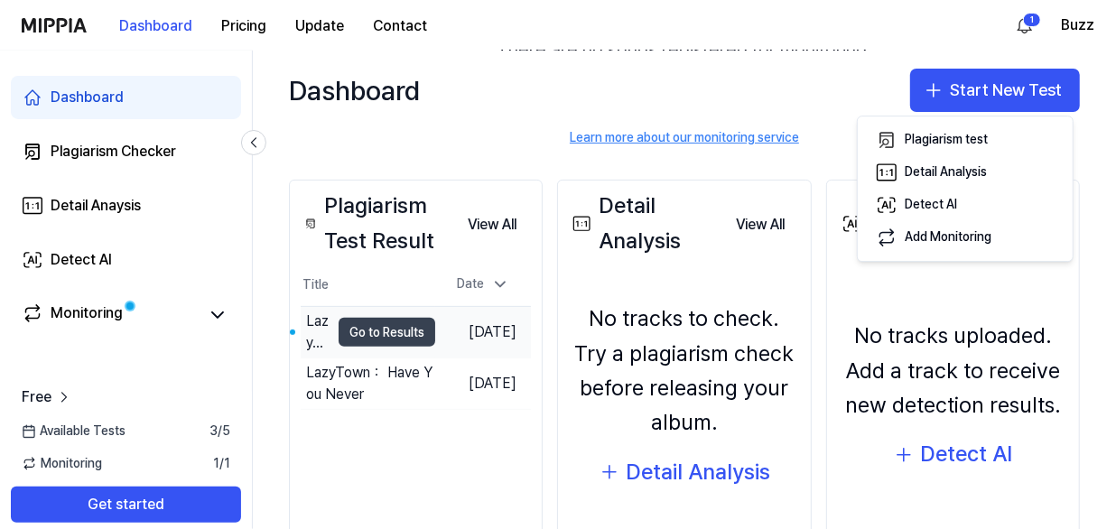
click at [411, 338] on button "Go to Results" at bounding box center [387, 332] width 97 height 29
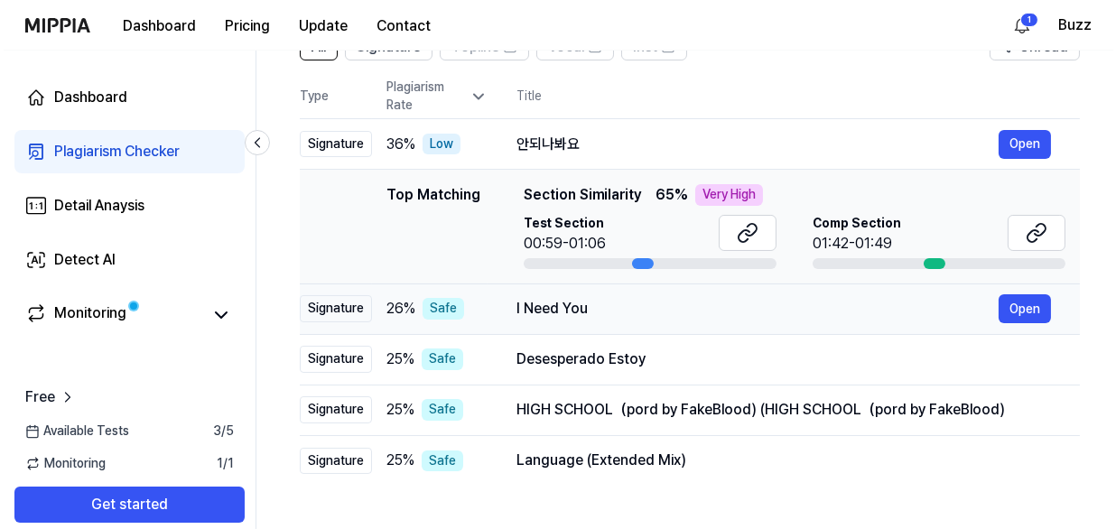
scroll to position [0, 0]
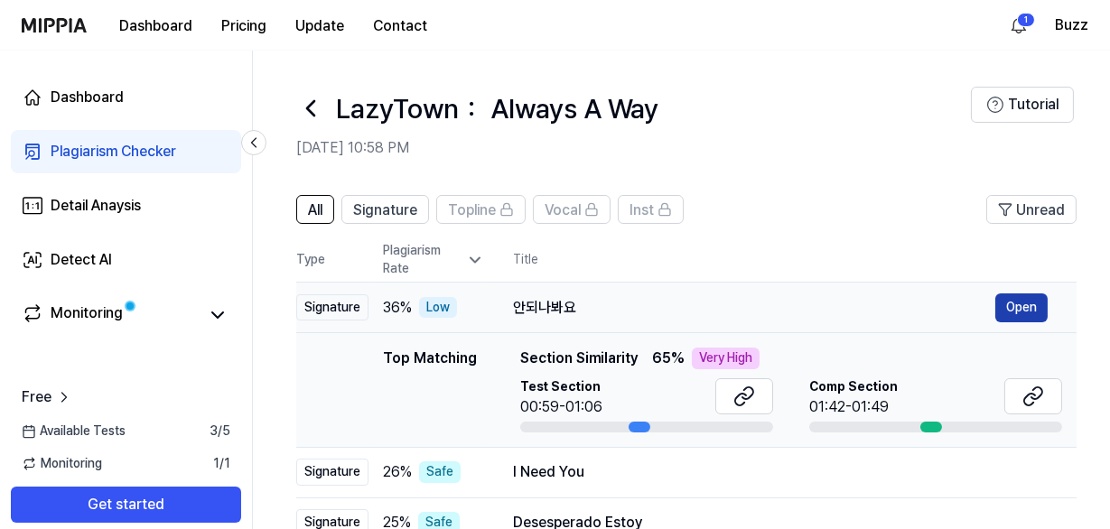
click at [1011, 313] on button "Open" at bounding box center [1021, 308] width 52 height 29
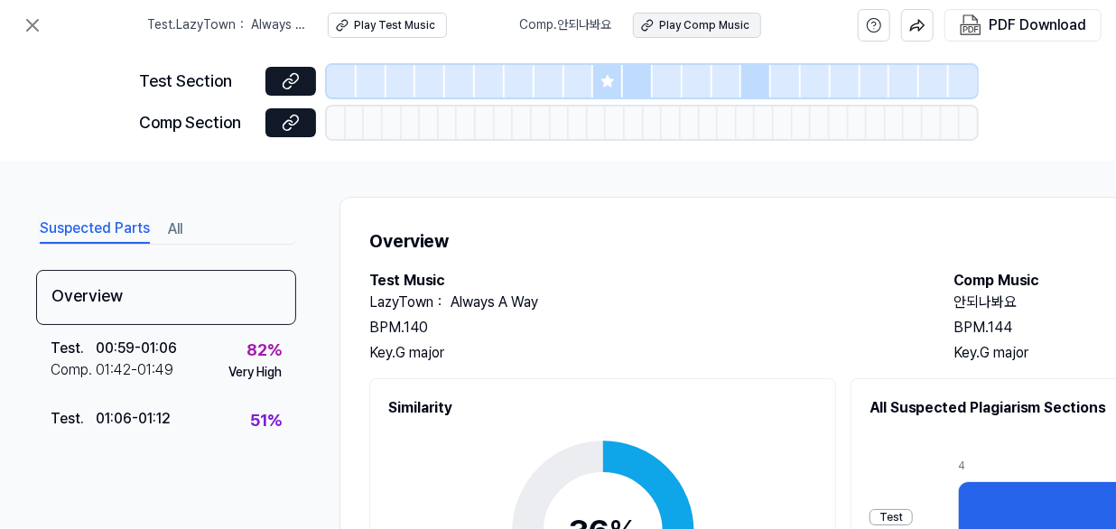
click at [671, 19] on div "Play Comp Music" at bounding box center [704, 25] width 90 height 15
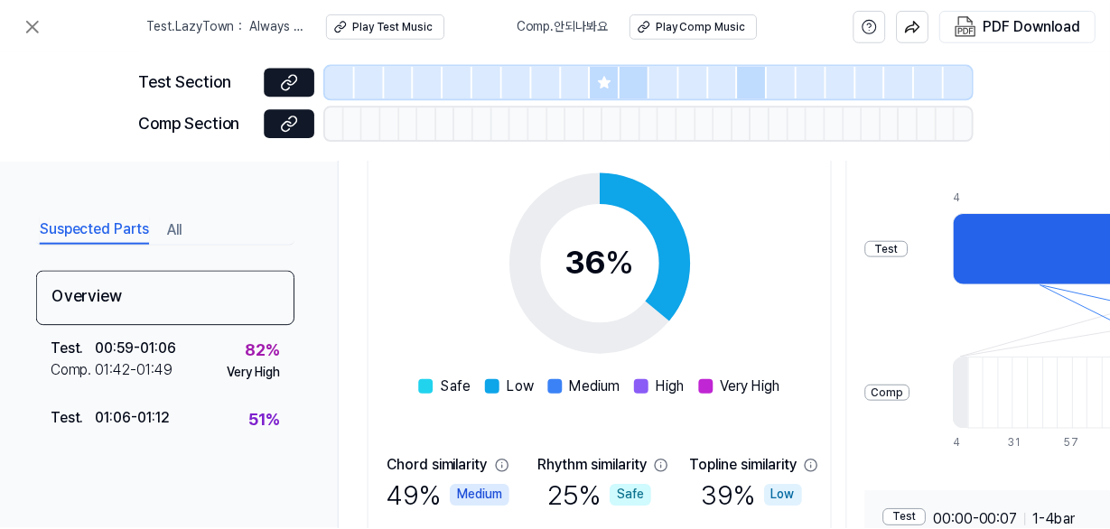
scroll to position [433, 0]
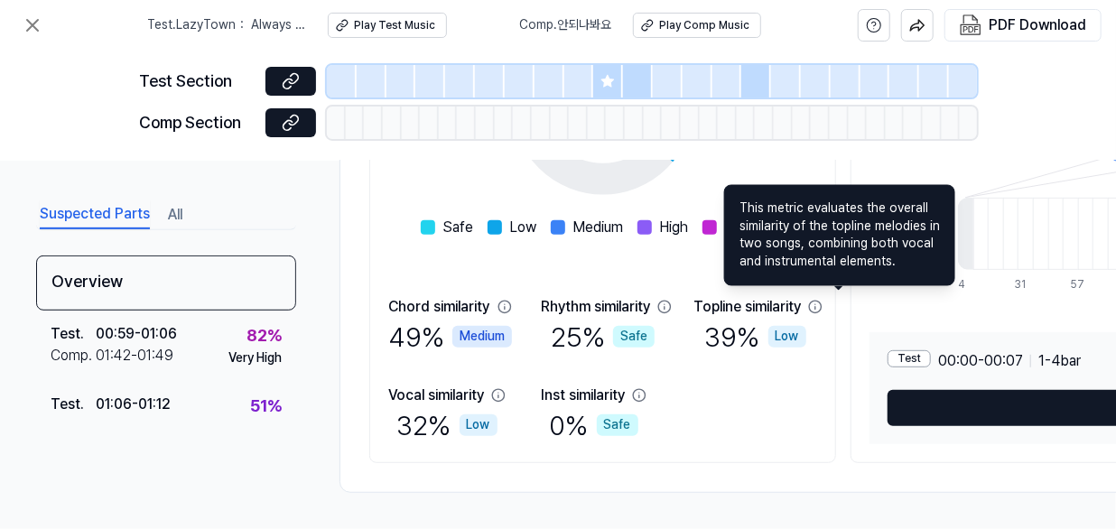
click at [823, 300] on icon at bounding box center [815, 307] width 14 height 14
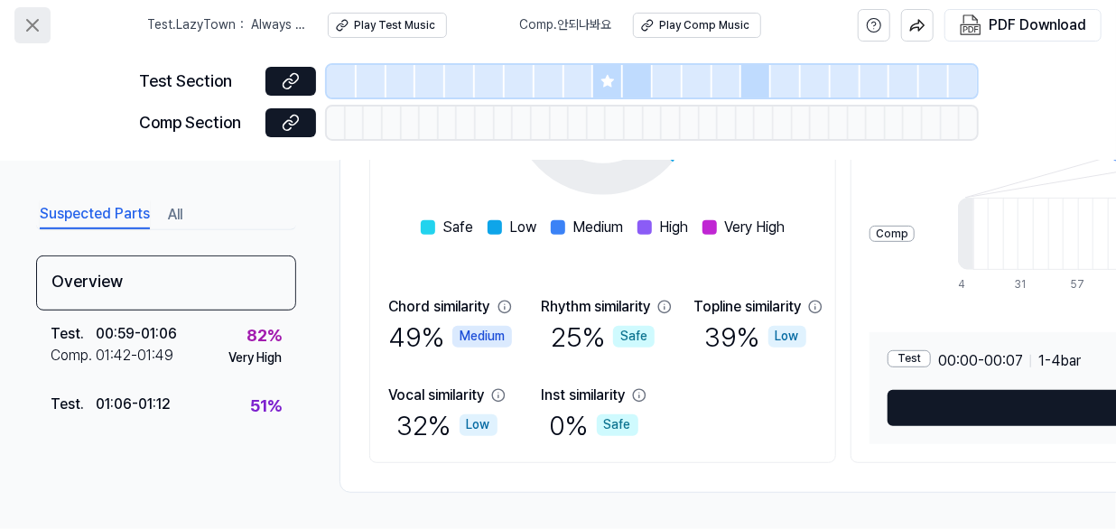
click at [35, 23] on icon at bounding box center [33, 25] width 22 height 22
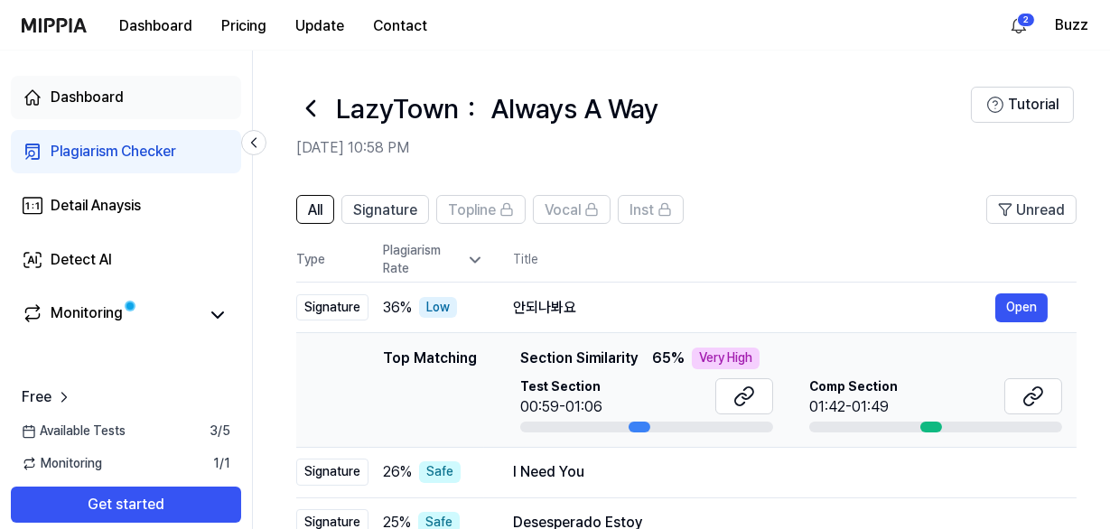
click at [83, 93] on div "Dashboard" at bounding box center [87, 98] width 73 height 22
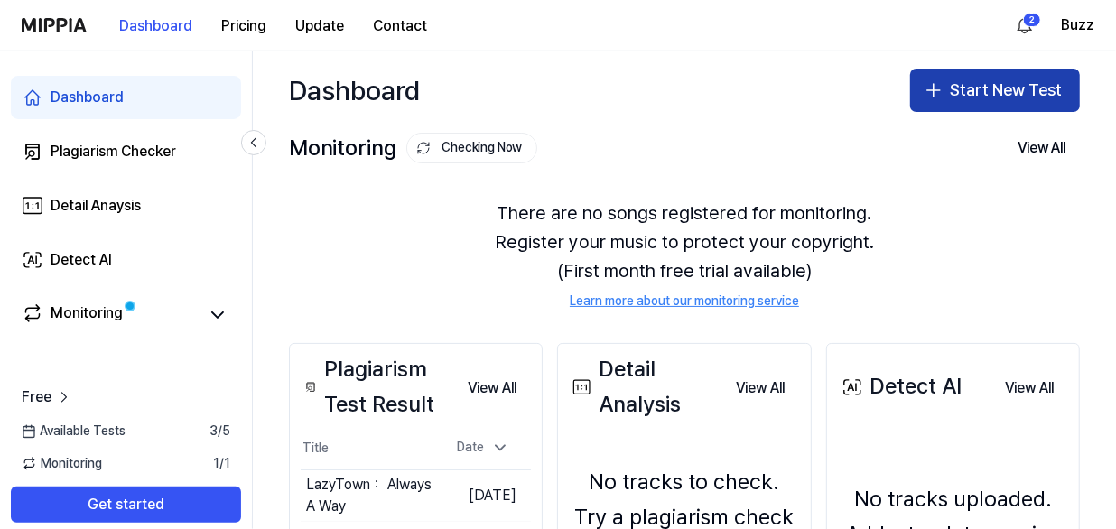
click at [936, 89] on icon "button" at bounding box center [934, 90] width 22 height 22
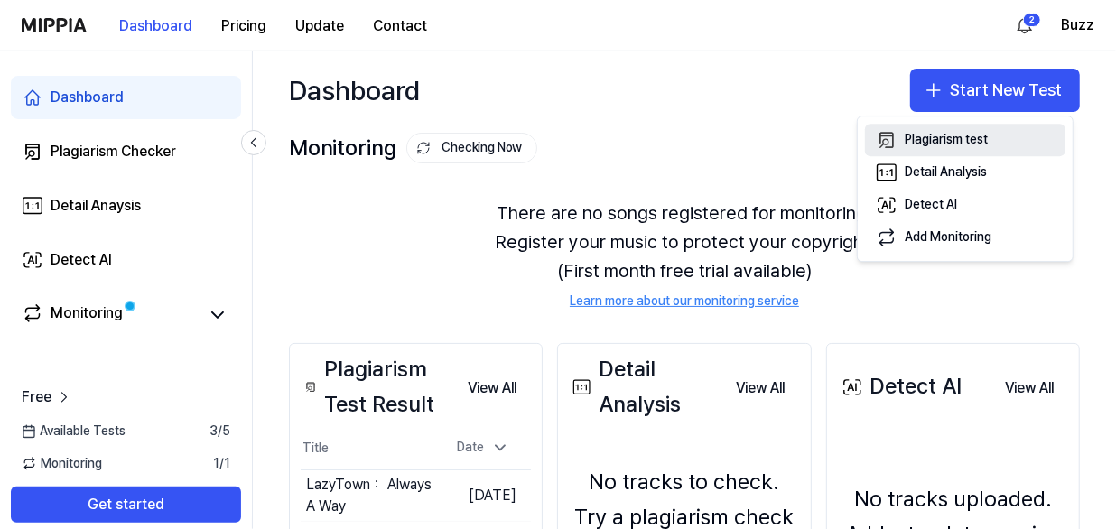
click at [958, 134] on div "Plagiarism test" at bounding box center [946, 140] width 83 height 18
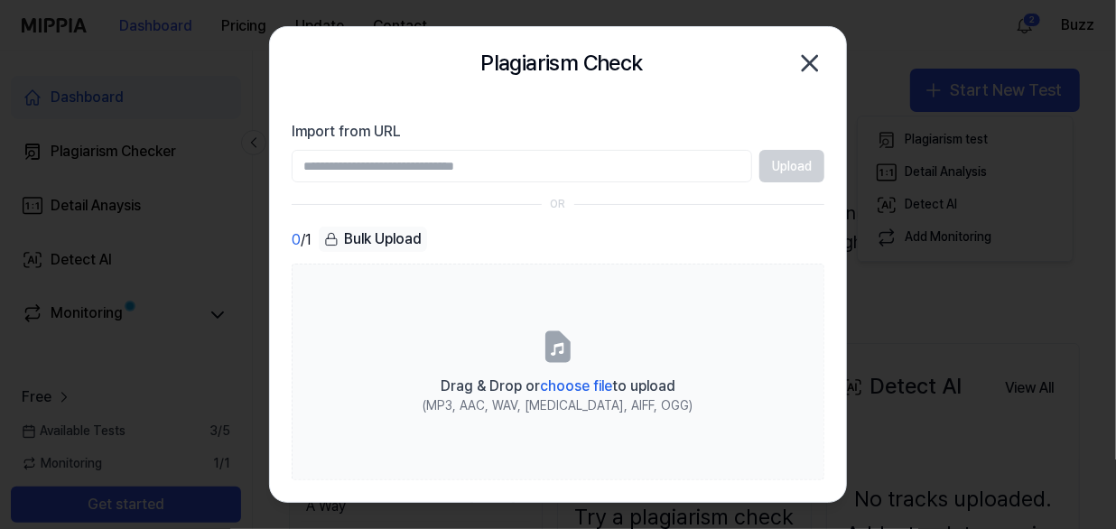
paste input "**********"
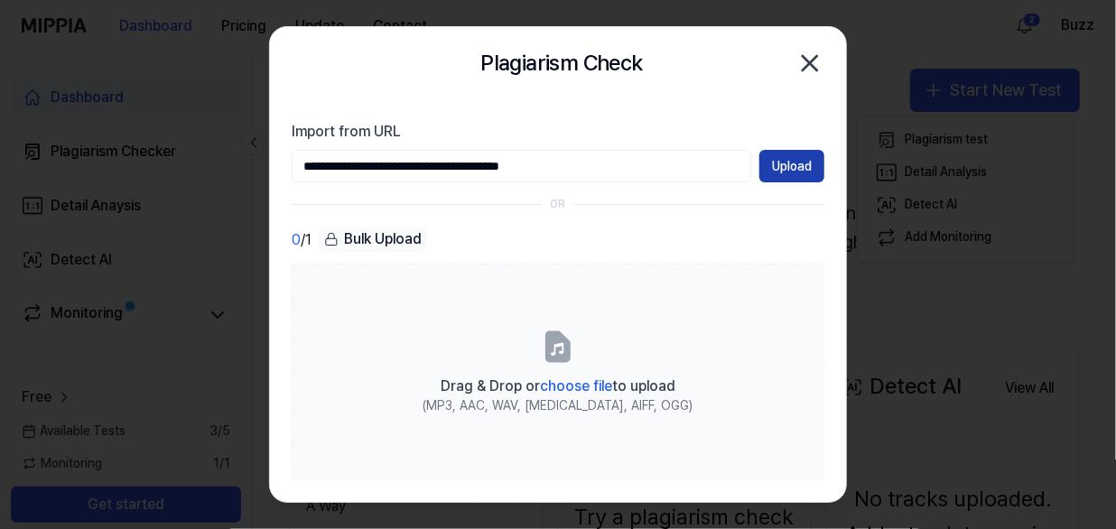
type input "**********"
click at [818, 156] on button "Upload" at bounding box center [792, 166] width 65 height 33
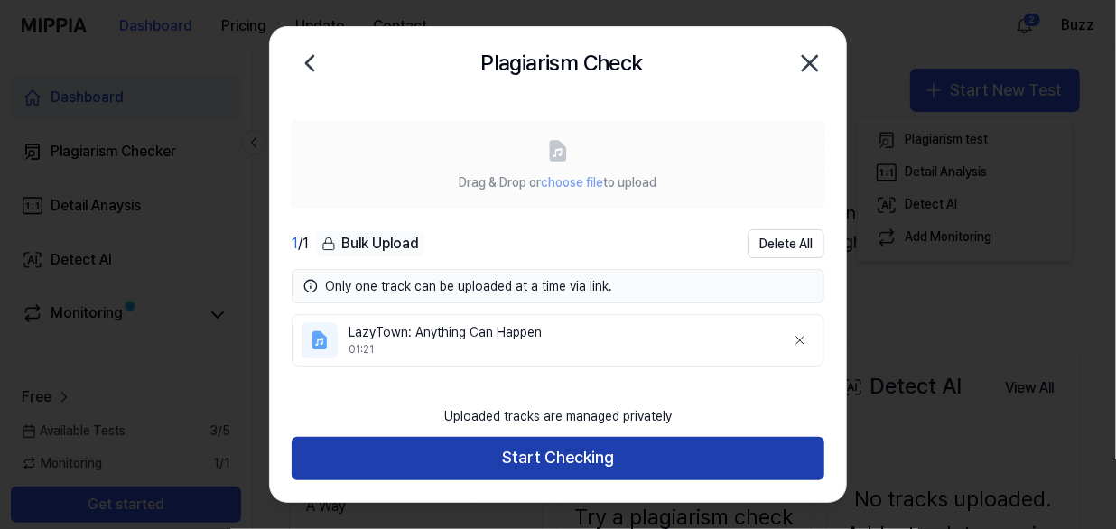
click at [560, 447] on button "Start Checking" at bounding box center [558, 458] width 533 height 43
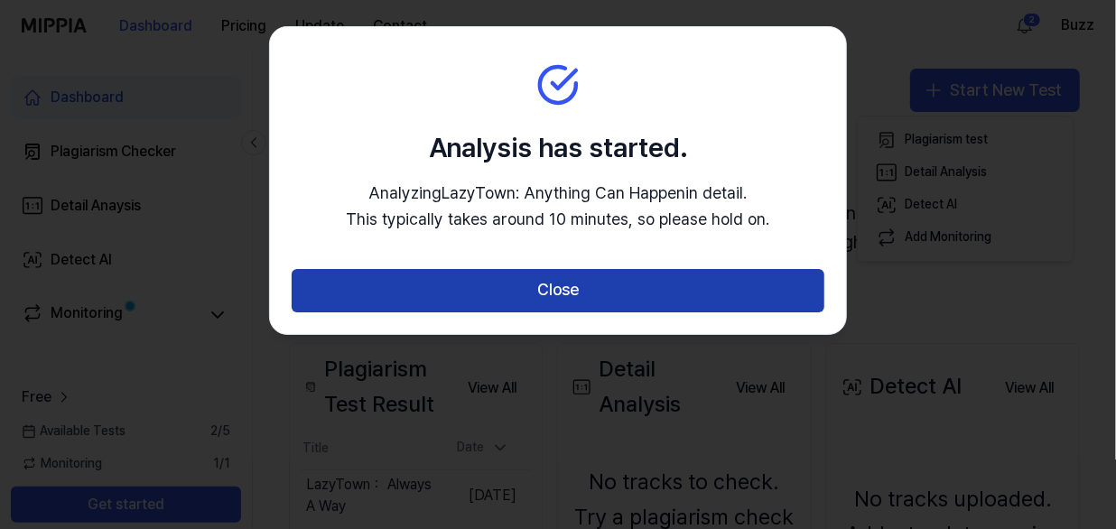
click at [569, 289] on button "Close" at bounding box center [558, 290] width 533 height 43
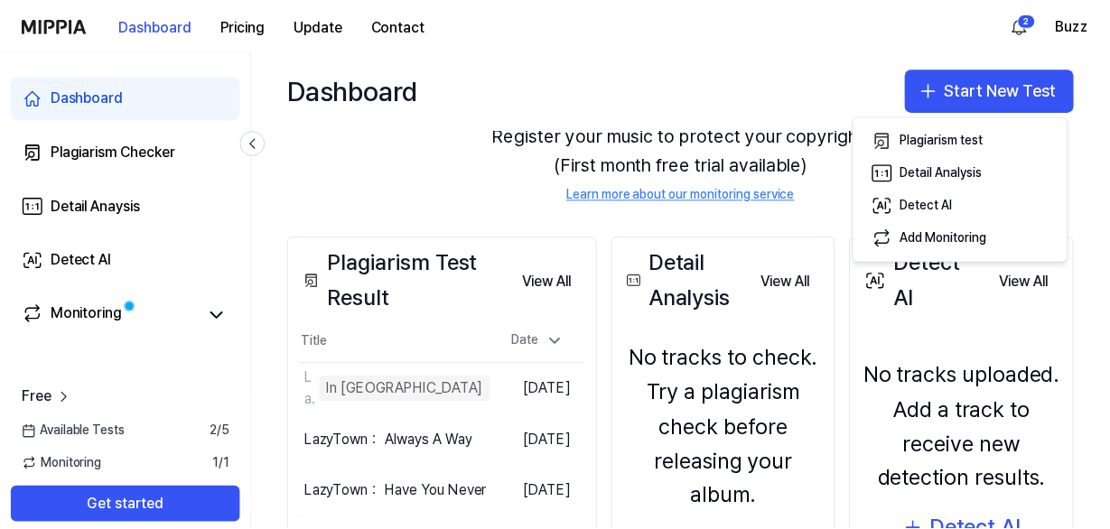
scroll to position [163, 0]
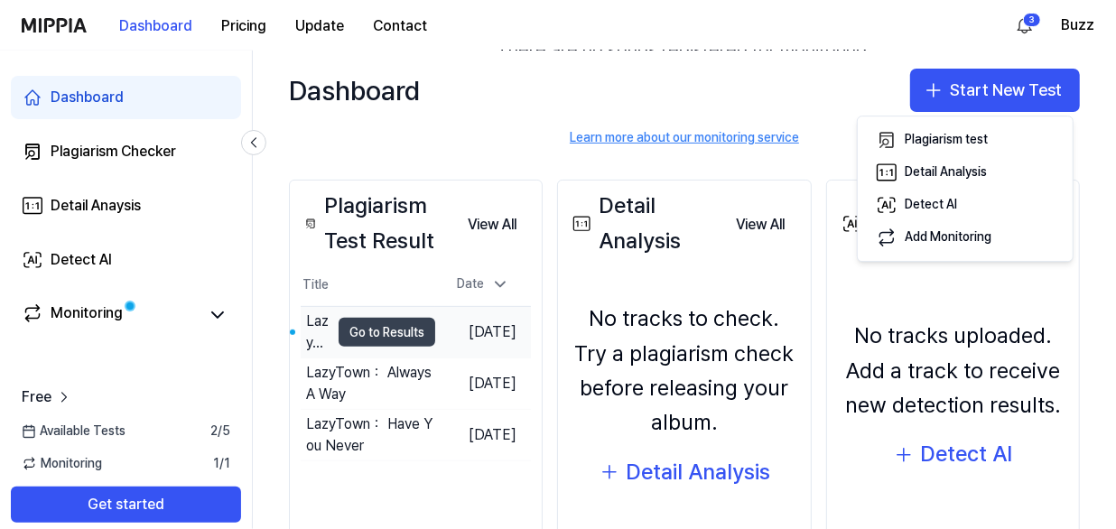
click at [401, 335] on button "Go to Results" at bounding box center [387, 332] width 97 height 29
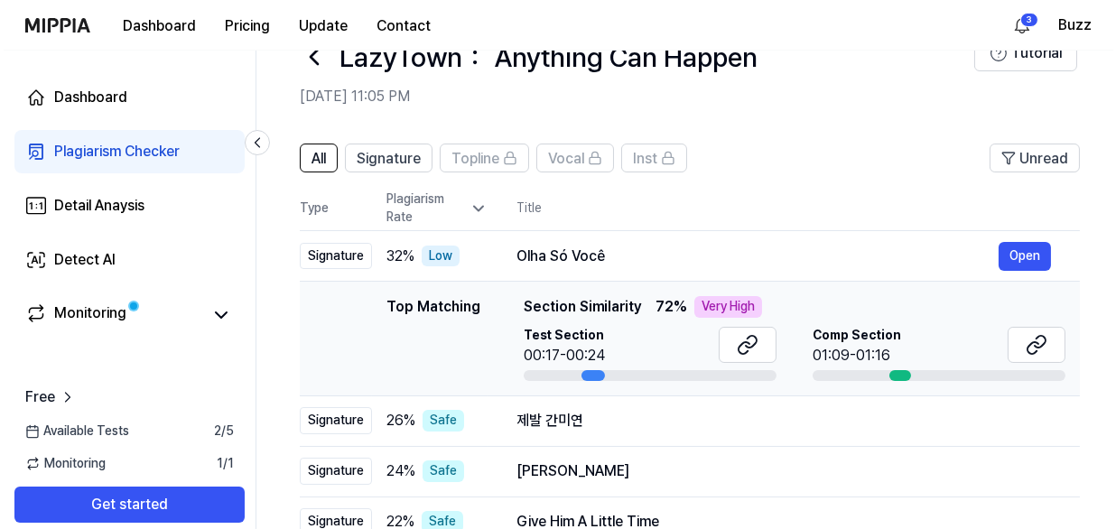
scroll to position [0, 0]
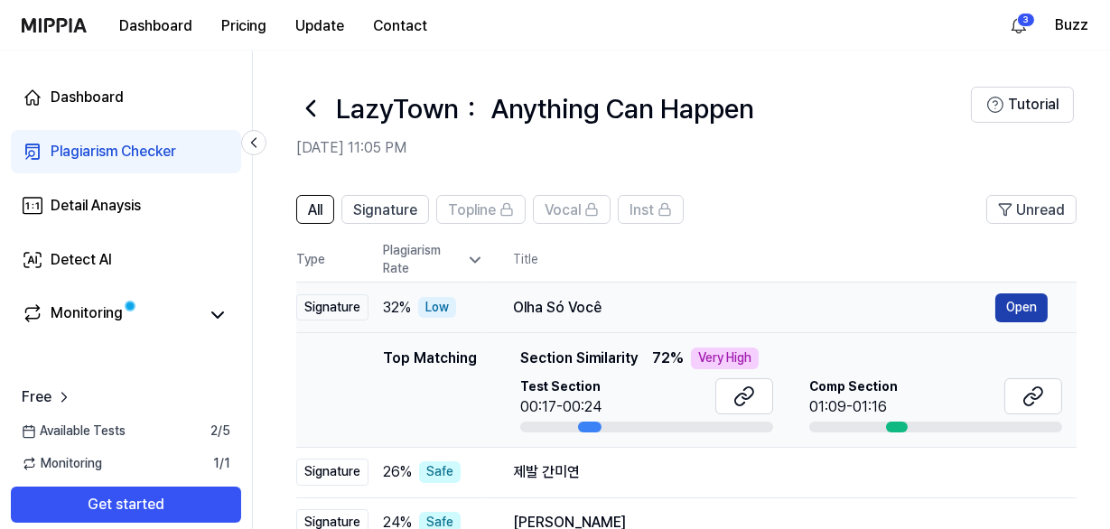
click at [1011, 303] on button "Open" at bounding box center [1021, 308] width 52 height 29
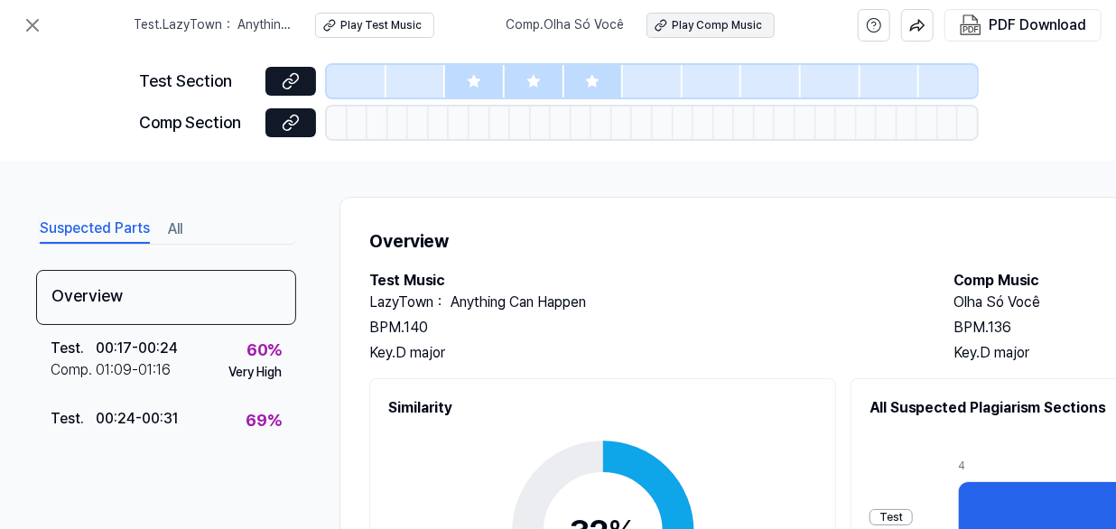
click at [677, 30] on div "Play Comp Music" at bounding box center [718, 25] width 90 height 15
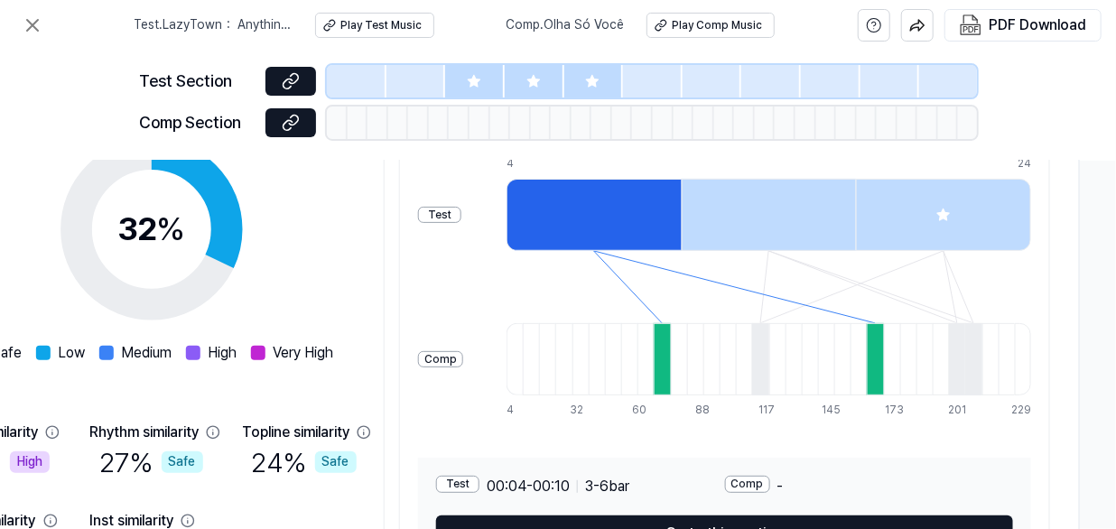
scroll to position [269, 458]
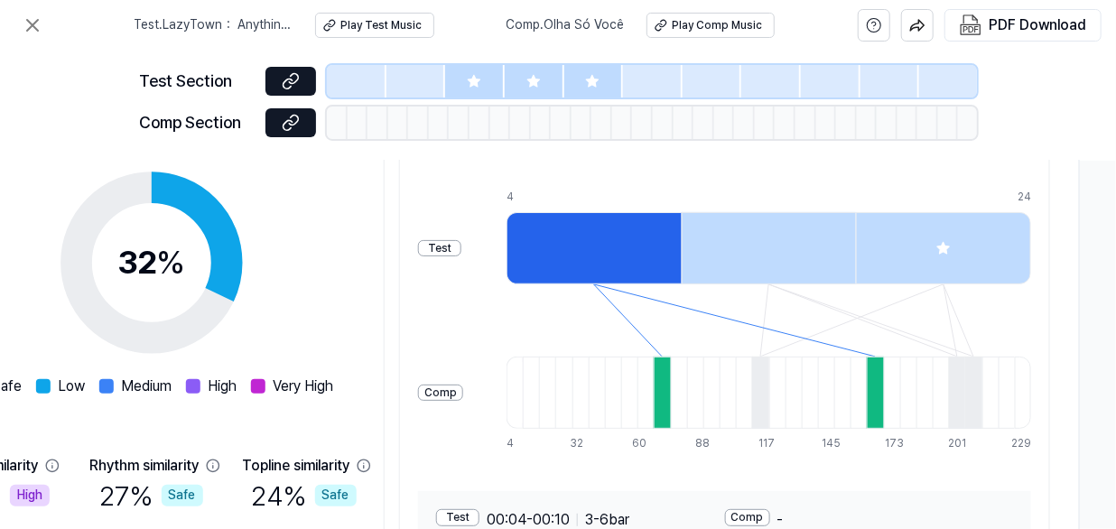
click at [670, 387] on div at bounding box center [662, 393] width 16 height 72
click at [461, 246] on div "Test" at bounding box center [439, 248] width 43 height 17
click at [463, 392] on div "Comp" at bounding box center [440, 393] width 45 height 17
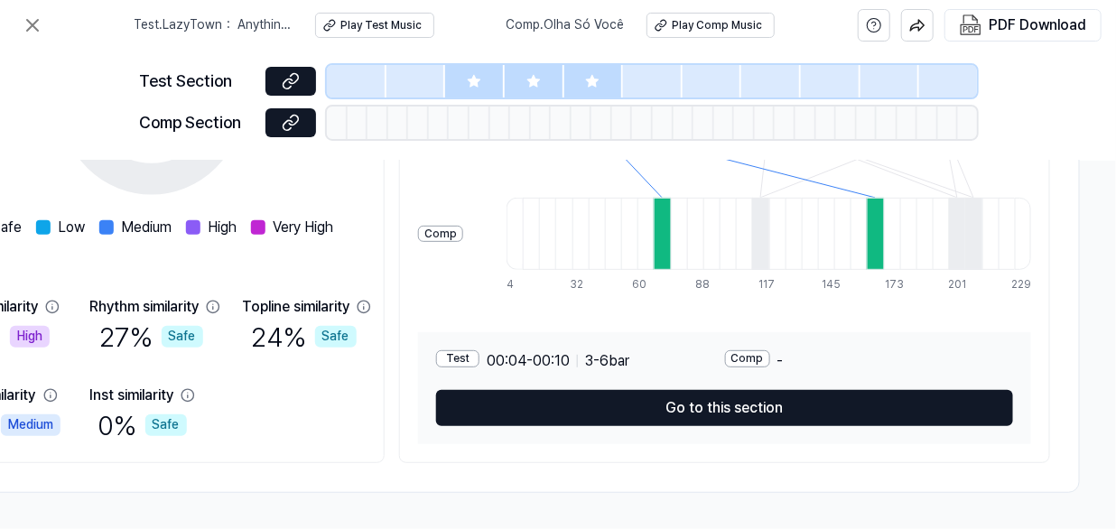
scroll to position [433, 458]
click at [750, 353] on div "Comp" at bounding box center [747, 358] width 45 height 17
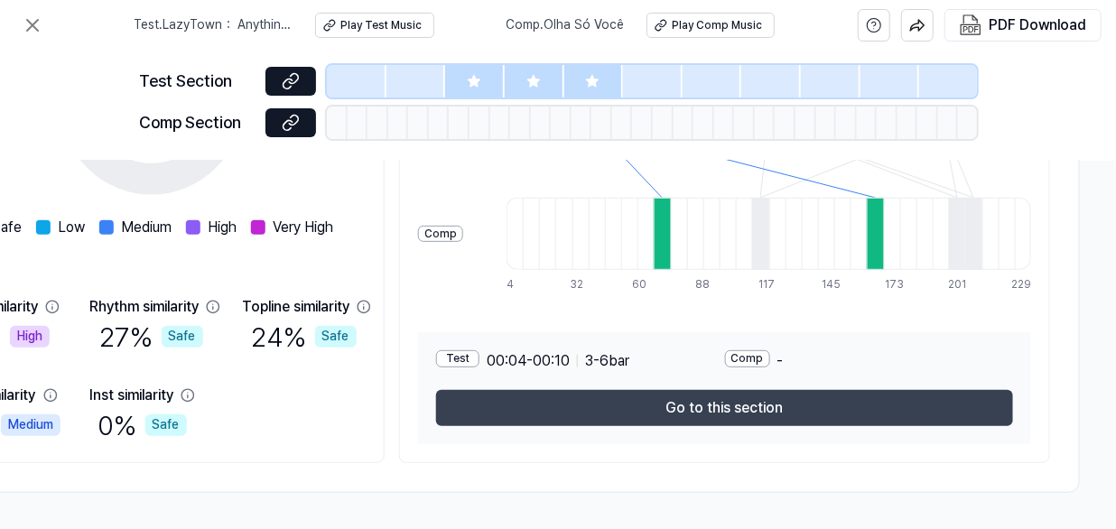
click at [696, 394] on button "Go to this section" at bounding box center [724, 408] width 577 height 36
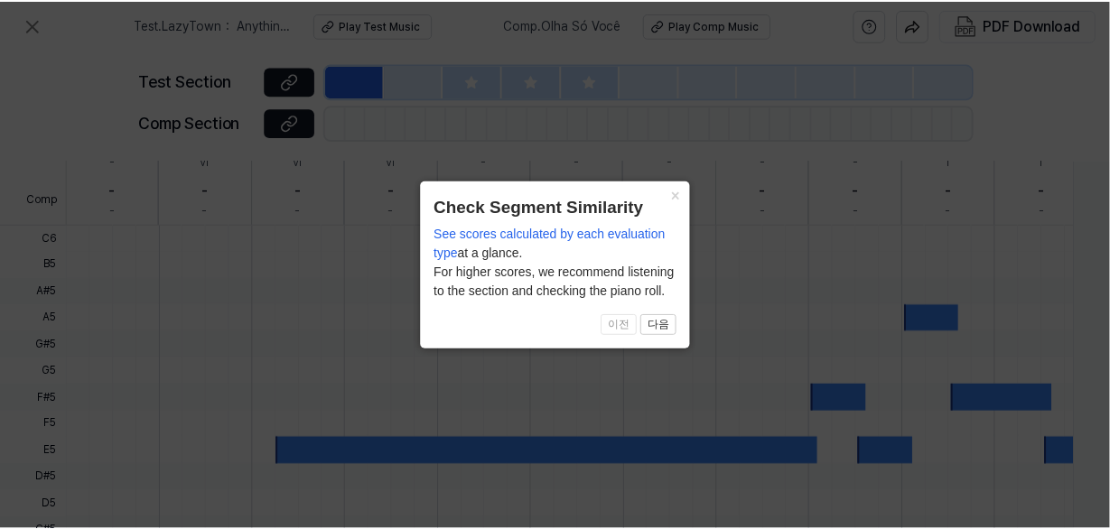
scroll to position [677, 350]
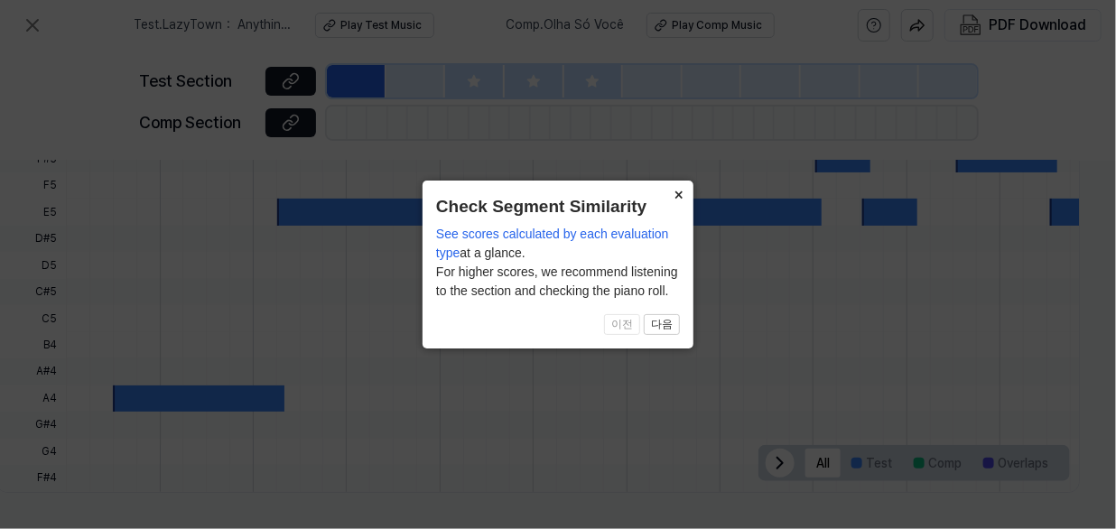
click at [676, 194] on button "×" at bounding box center [679, 193] width 29 height 25
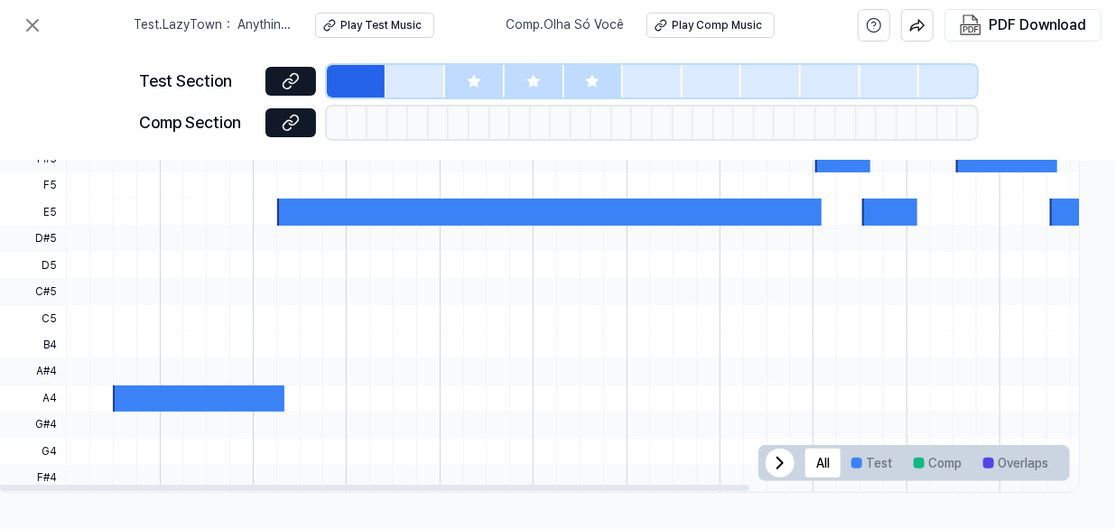
click at [262, 256] on div at bounding box center [812, 265] width 1492 height 26
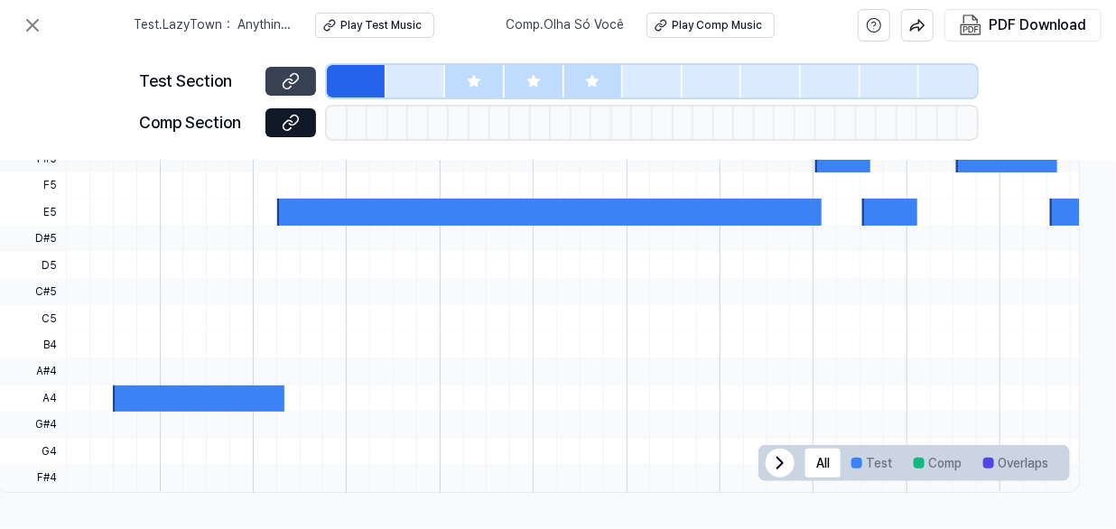
click at [278, 82] on button at bounding box center [291, 81] width 51 height 29
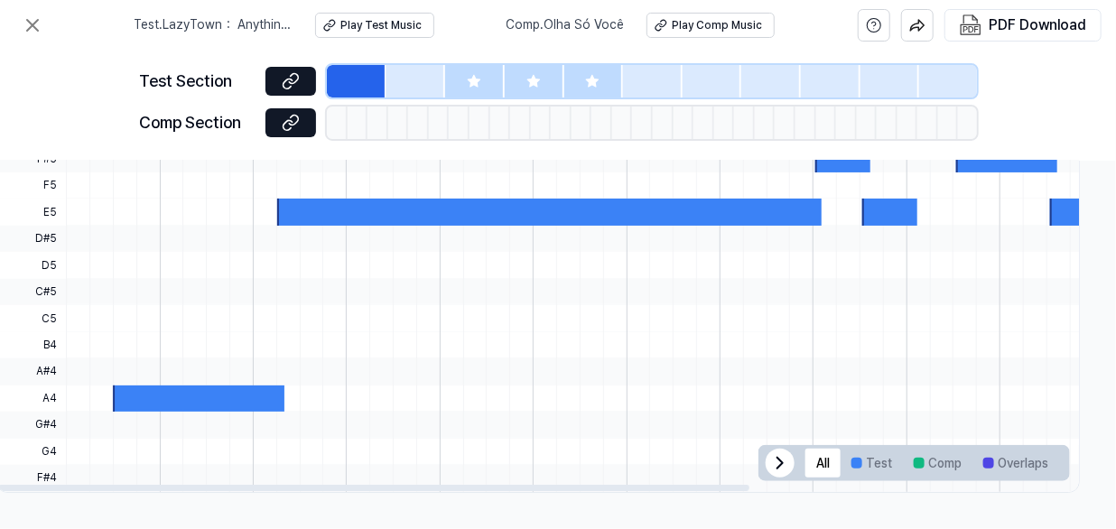
click at [777, 455] on icon at bounding box center [780, 463] width 22 height 22
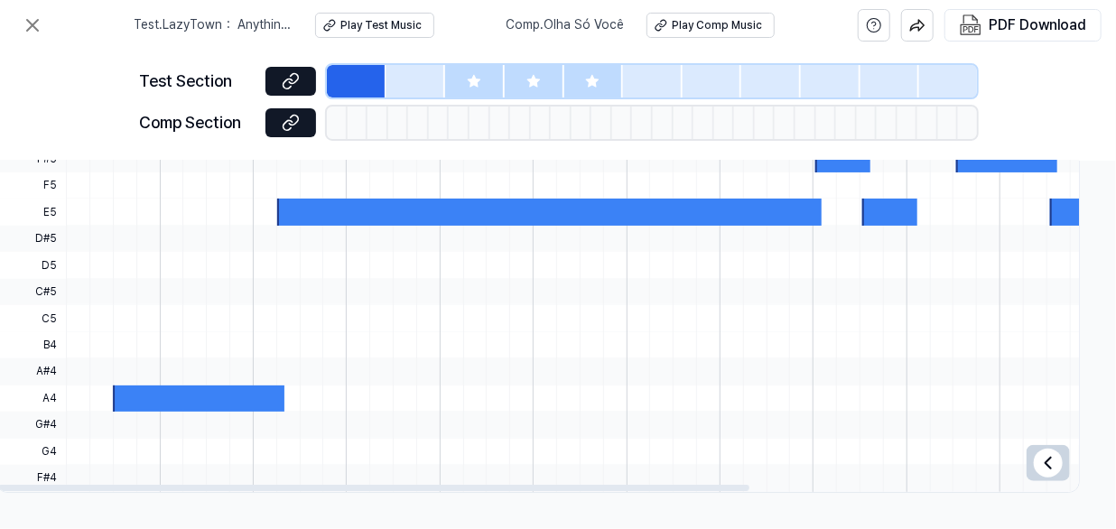
click at [295, 202] on div at bounding box center [549, 212] width 545 height 26
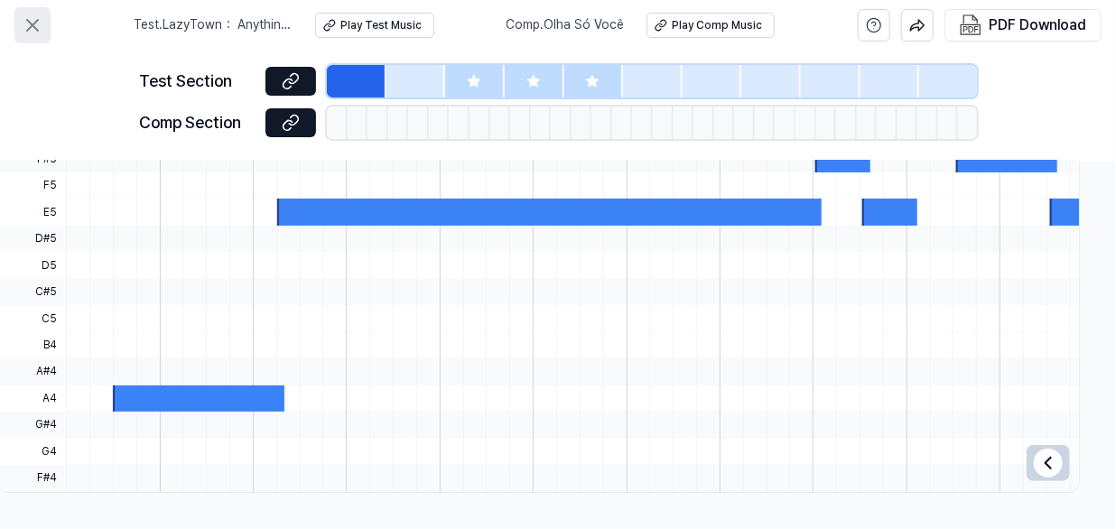
click at [39, 20] on icon at bounding box center [33, 25] width 22 height 22
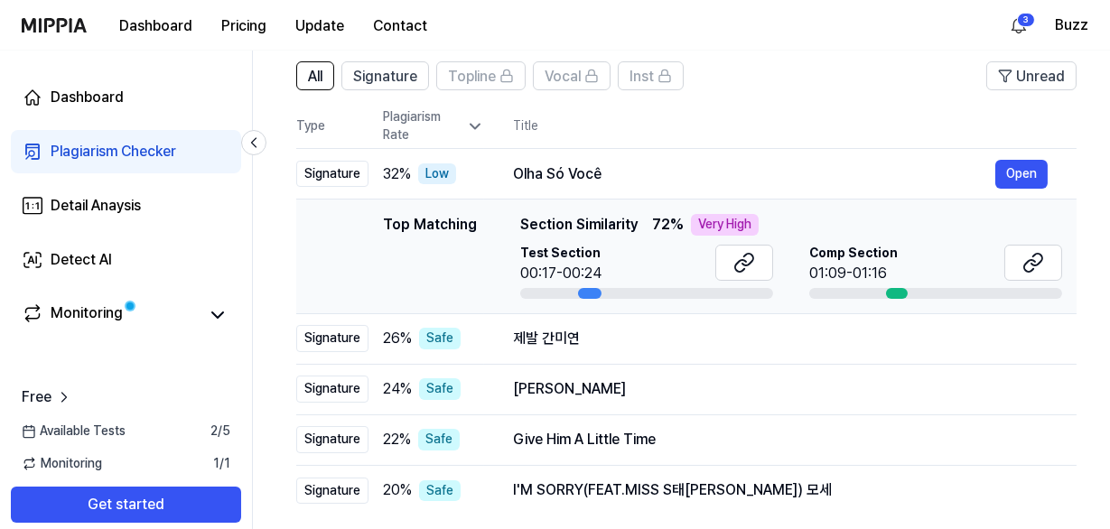
scroll to position [163, 0]
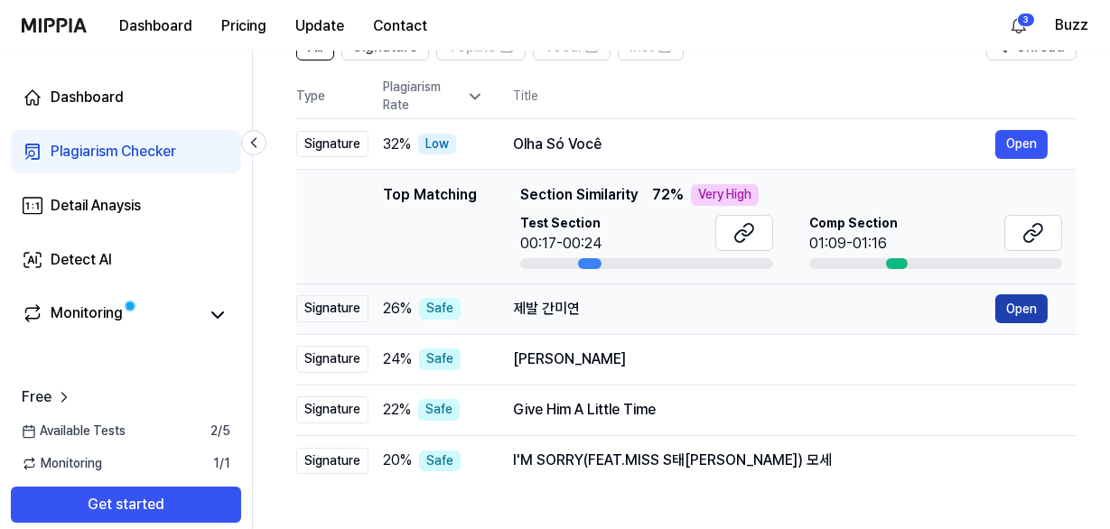
click at [1008, 302] on button "Open" at bounding box center [1021, 308] width 52 height 29
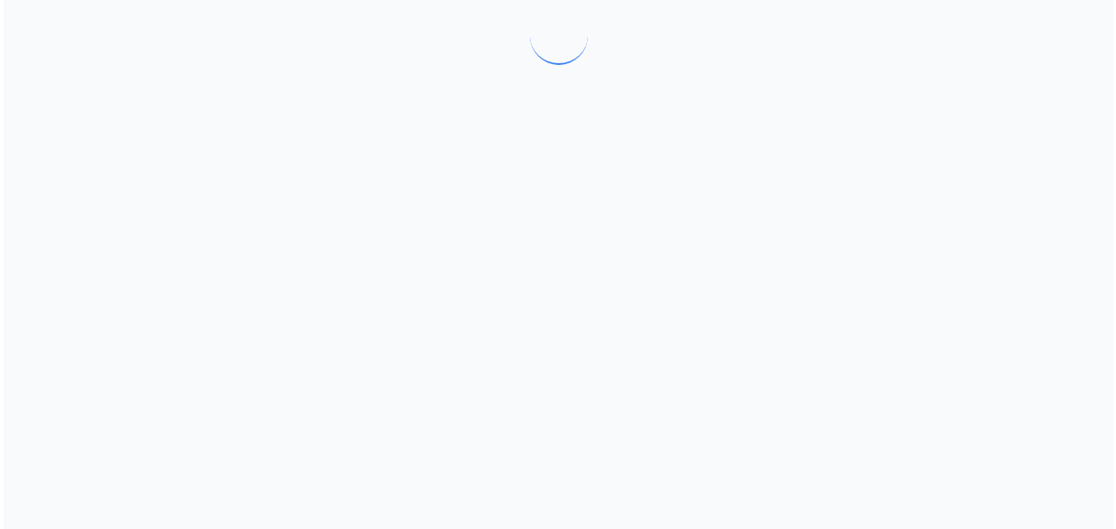
scroll to position [0, 0]
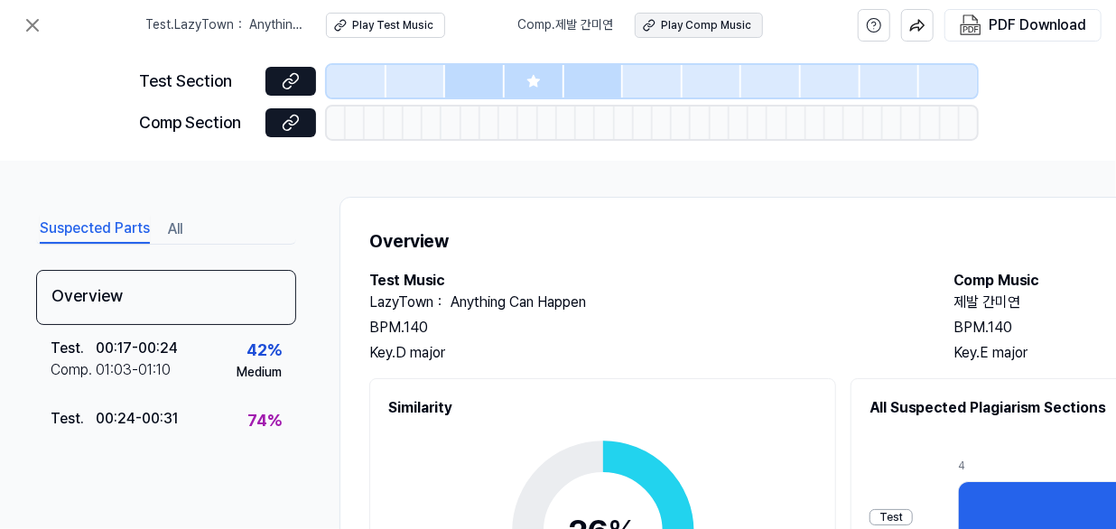
click at [691, 32] on div "Play Comp Music" at bounding box center [706, 25] width 90 height 15
click at [22, 23] on icon at bounding box center [33, 25] width 22 height 22
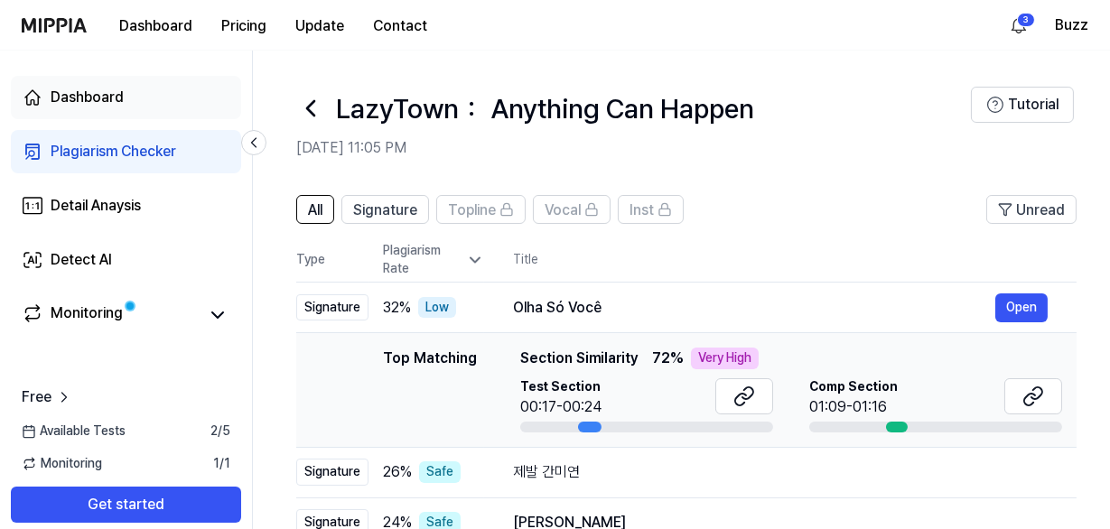
click at [66, 98] on div "Dashboard" at bounding box center [87, 98] width 73 height 22
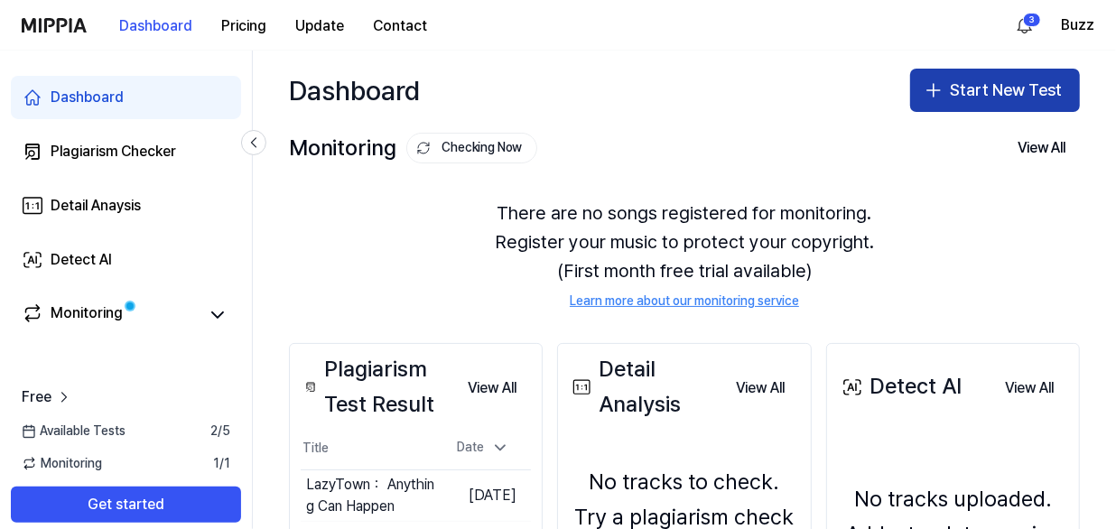
click at [1011, 107] on button "Start New Test" at bounding box center [995, 90] width 170 height 43
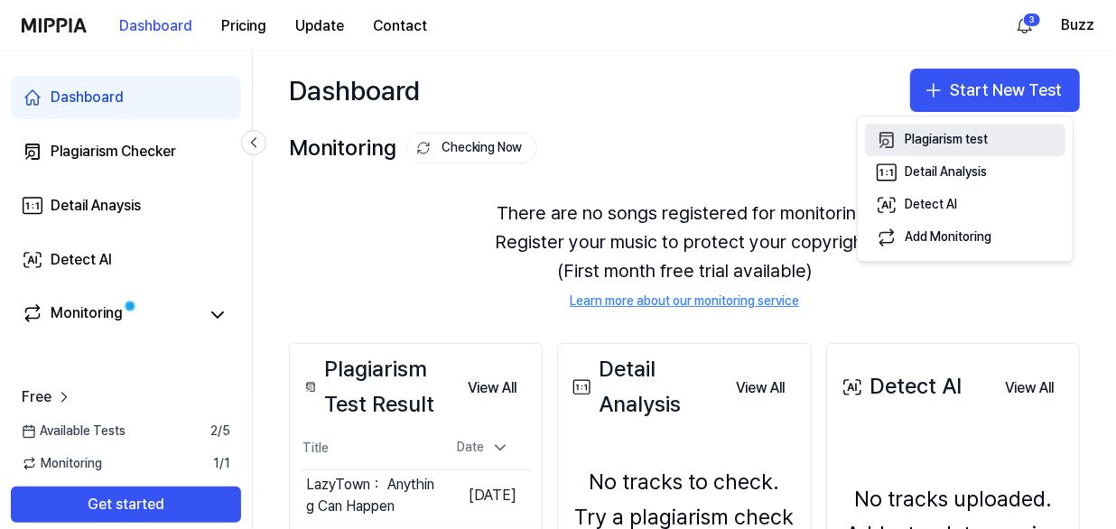
click at [914, 145] on div "Plagiarism test" at bounding box center [946, 140] width 83 height 18
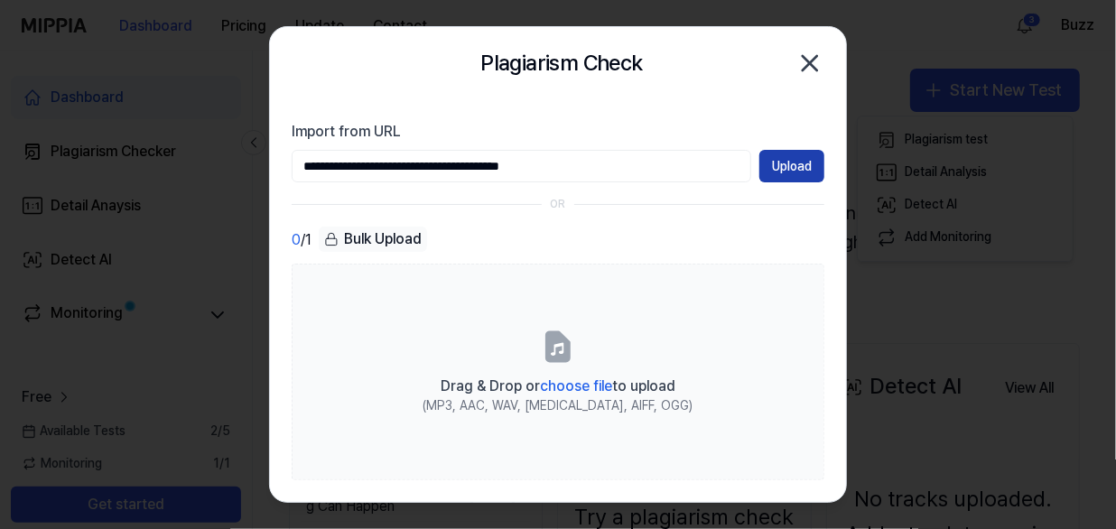
type input "**********"
click at [791, 169] on button "Upload" at bounding box center [792, 166] width 65 height 33
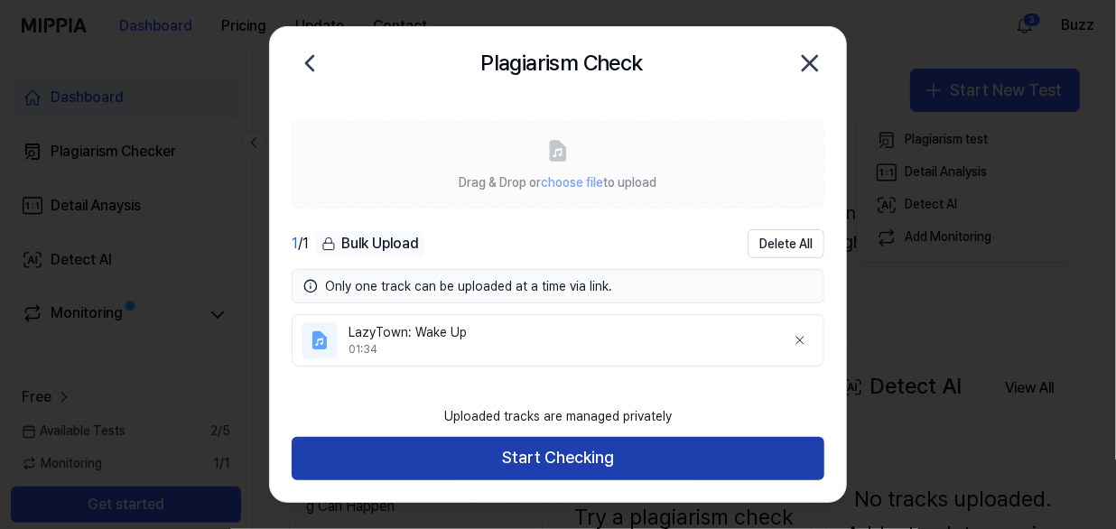
click at [542, 452] on button "Start Checking" at bounding box center [558, 458] width 533 height 43
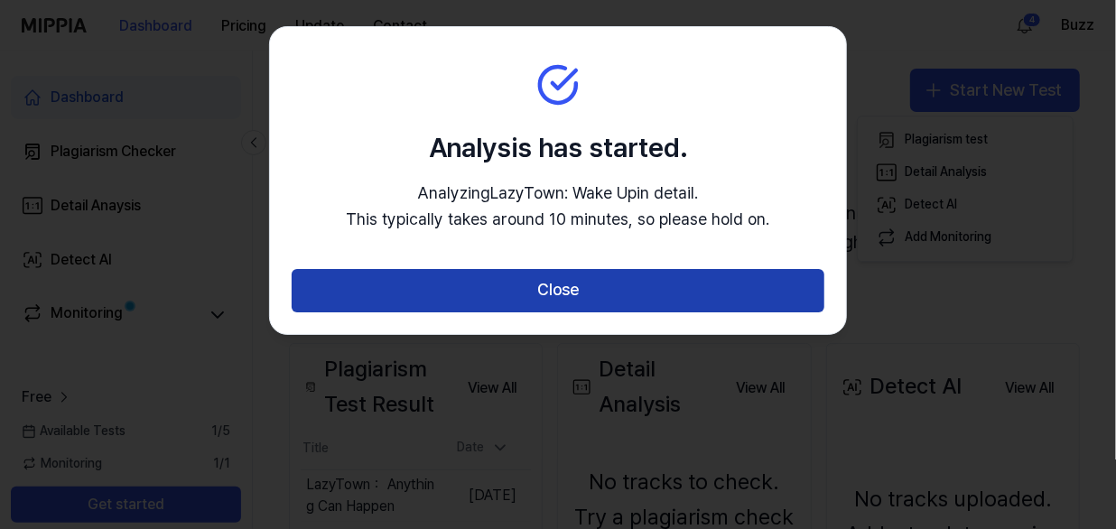
click at [557, 290] on button "Close" at bounding box center [558, 290] width 533 height 43
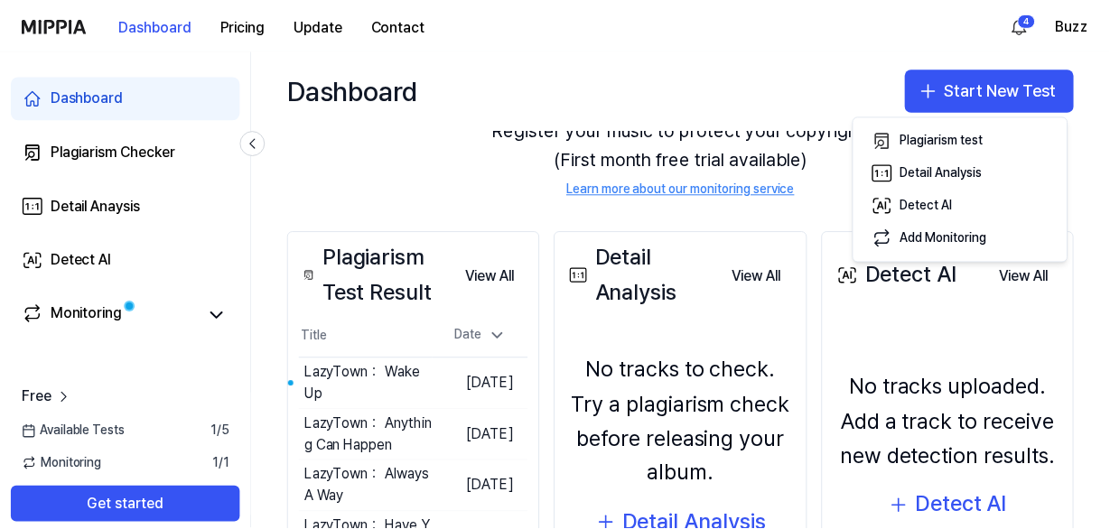
scroll to position [163, 0]
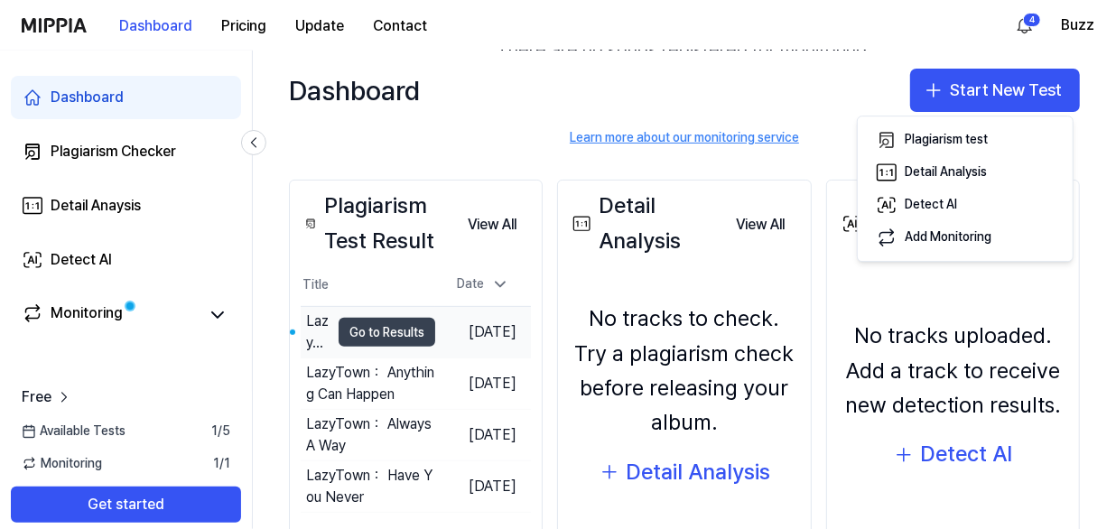
click at [411, 331] on button "Go to Results" at bounding box center [387, 332] width 97 height 29
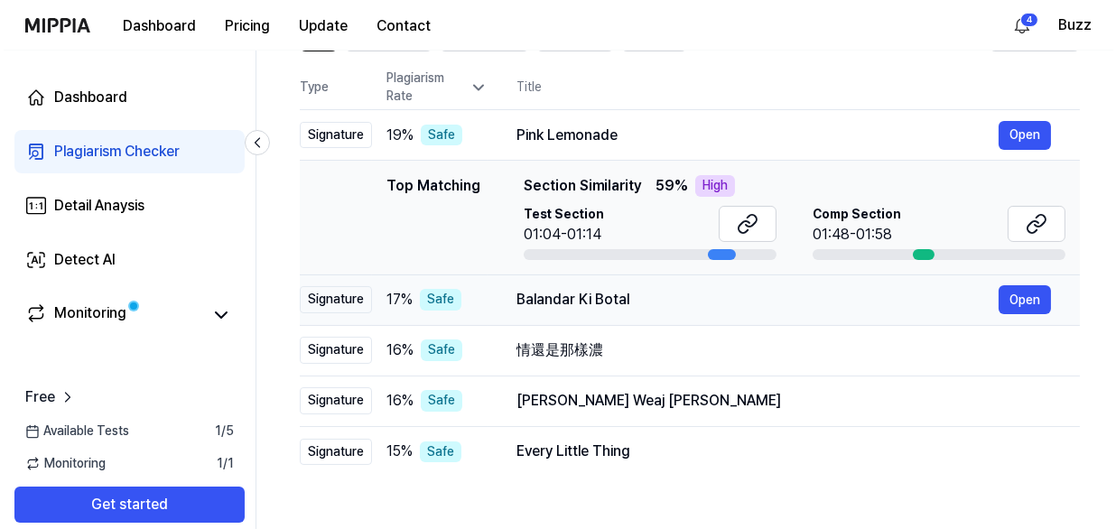
scroll to position [0, 0]
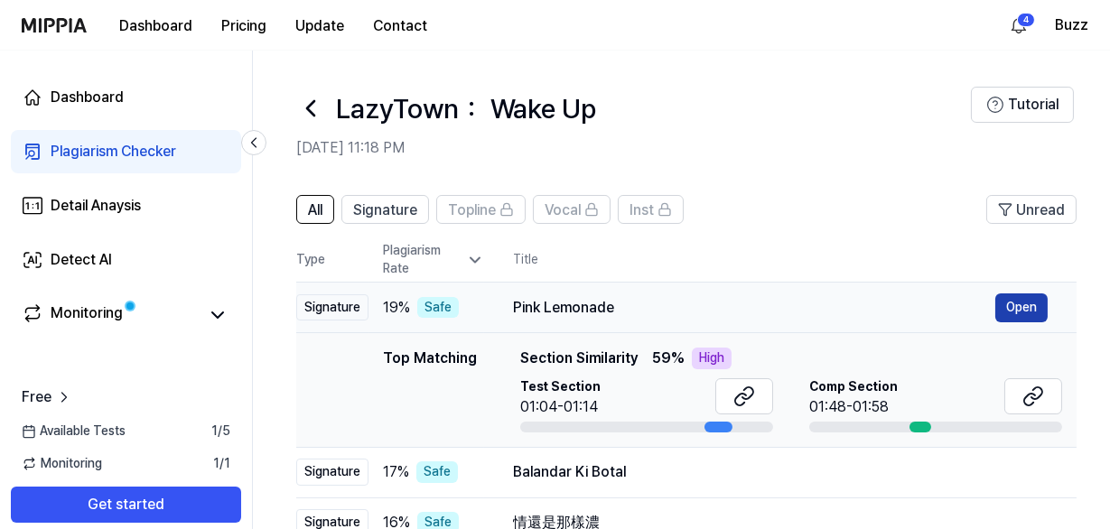
click at [1002, 308] on button "Open" at bounding box center [1021, 308] width 52 height 29
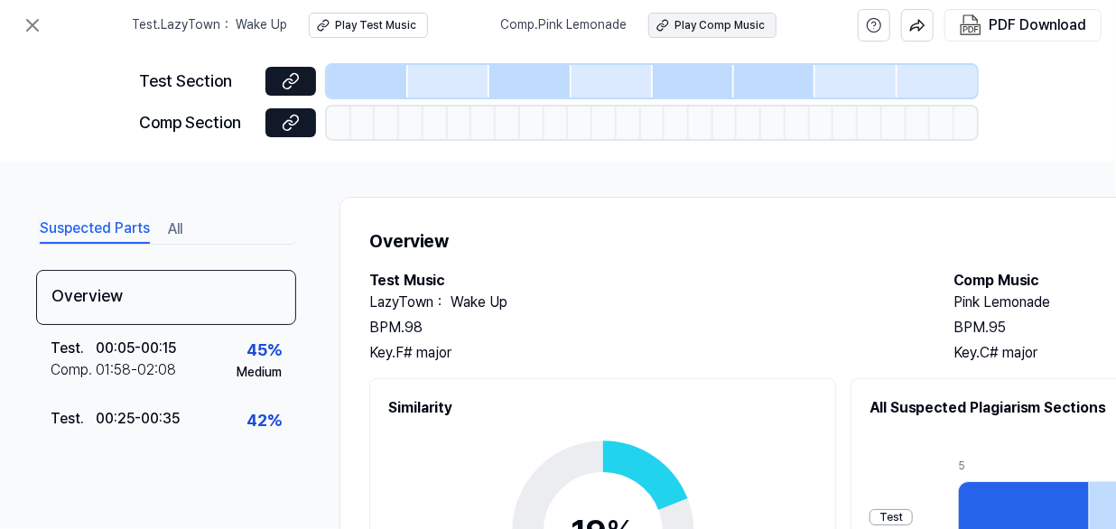
click at [667, 26] on icon at bounding box center [663, 25] width 13 height 13
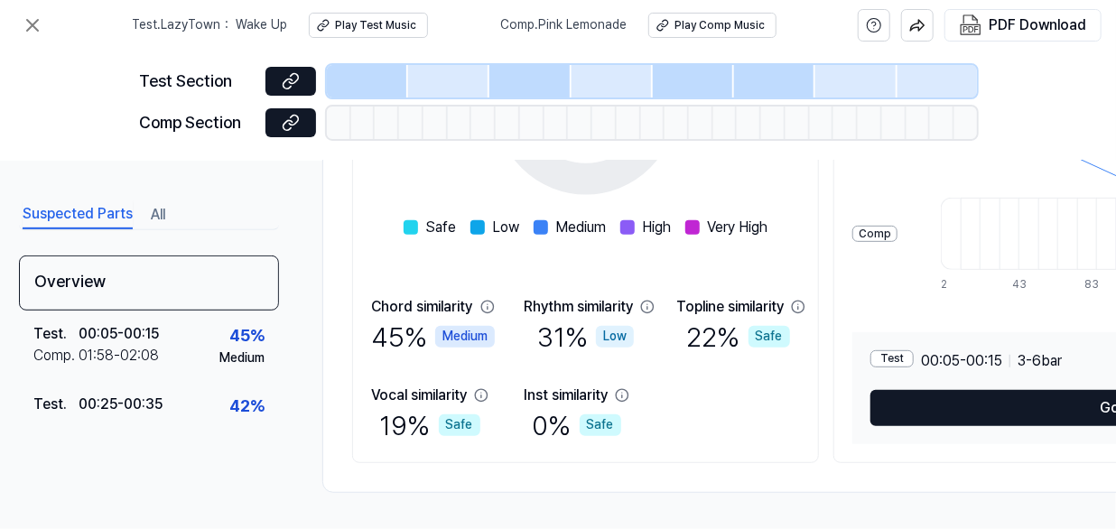
scroll to position [433, 0]
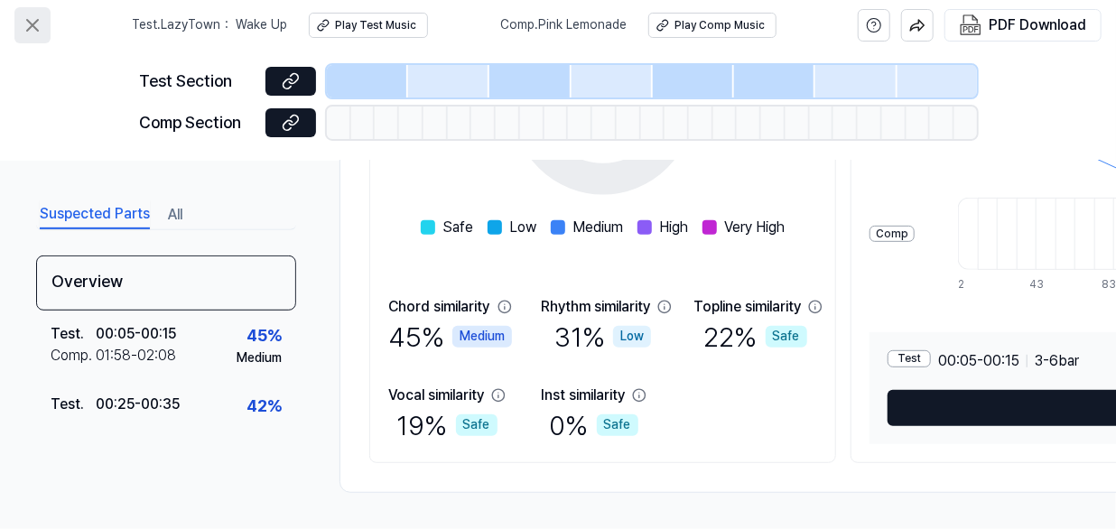
click at [37, 22] on icon at bounding box center [33, 25] width 22 height 22
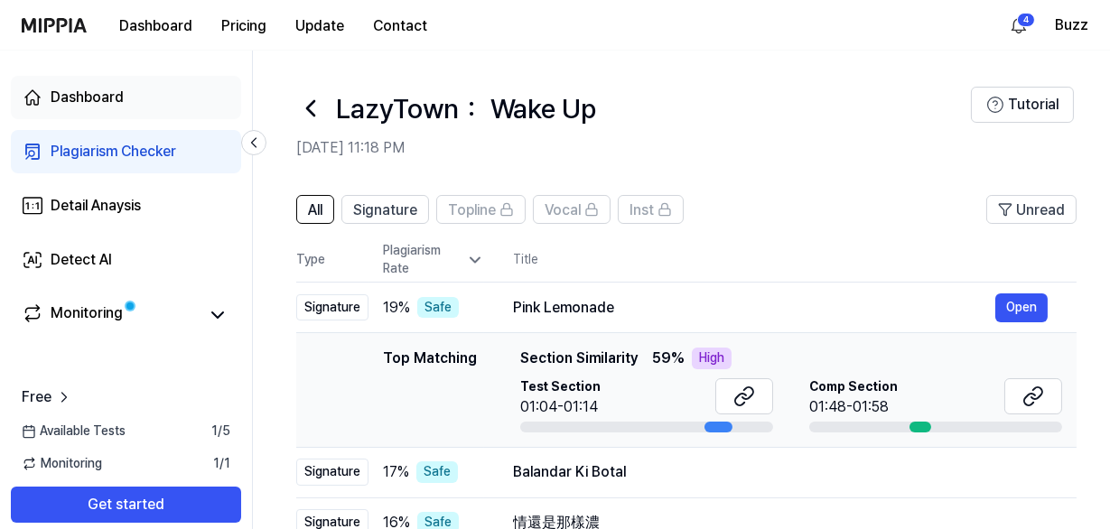
click at [90, 95] on div "Dashboard" at bounding box center [87, 98] width 73 height 22
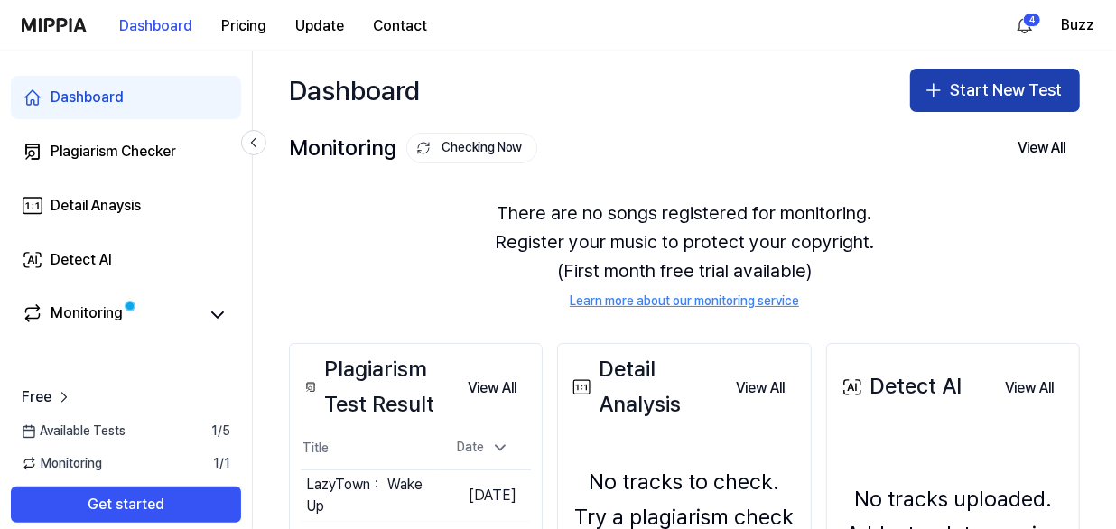
click at [993, 104] on button "Start New Test" at bounding box center [995, 90] width 170 height 43
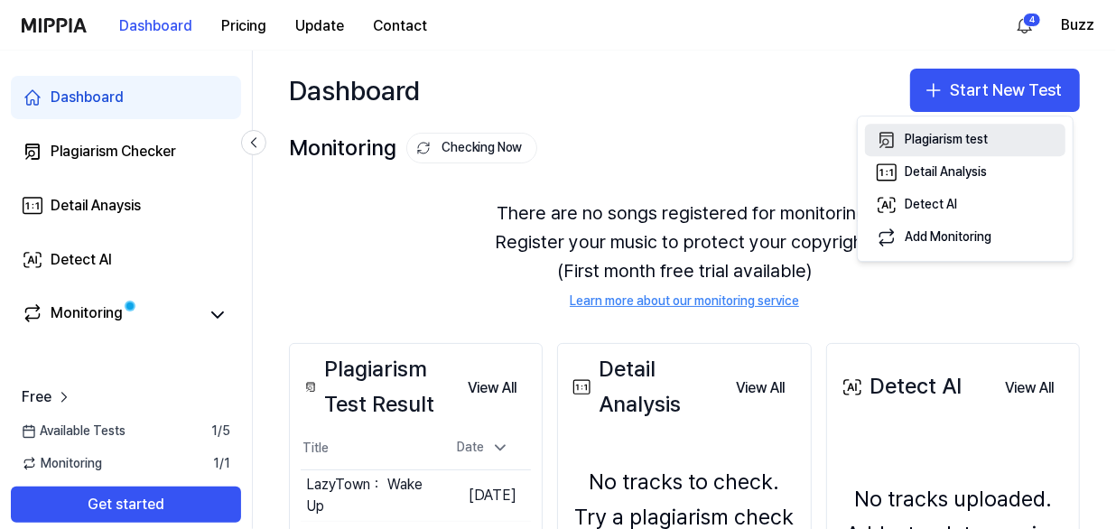
click at [928, 139] on div "Plagiarism test" at bounding box center [946, 140] width 83 height 18
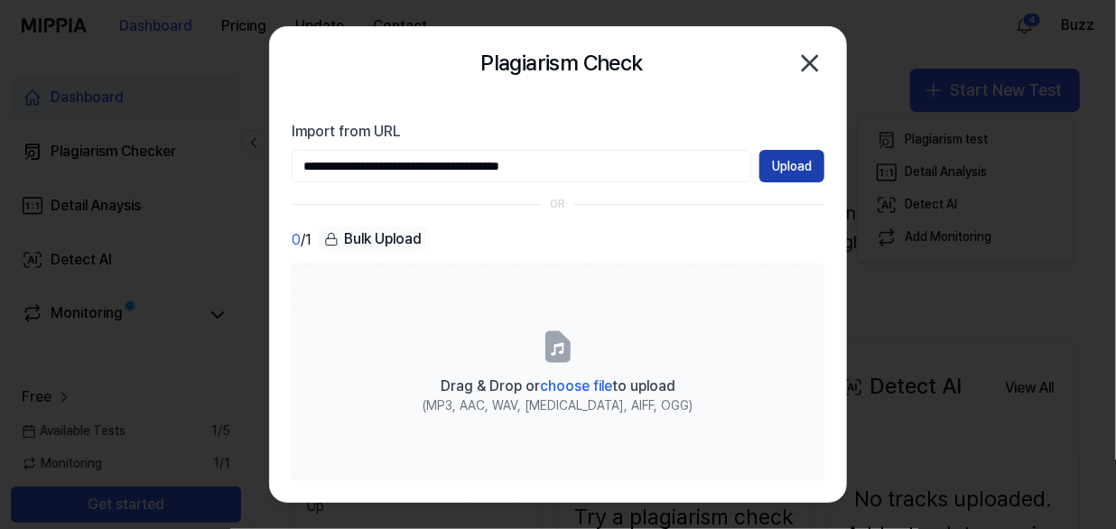
type input "**********"
click at [820, 167] on button "Upload" at bounding box center [792, 166] width 65 height 33
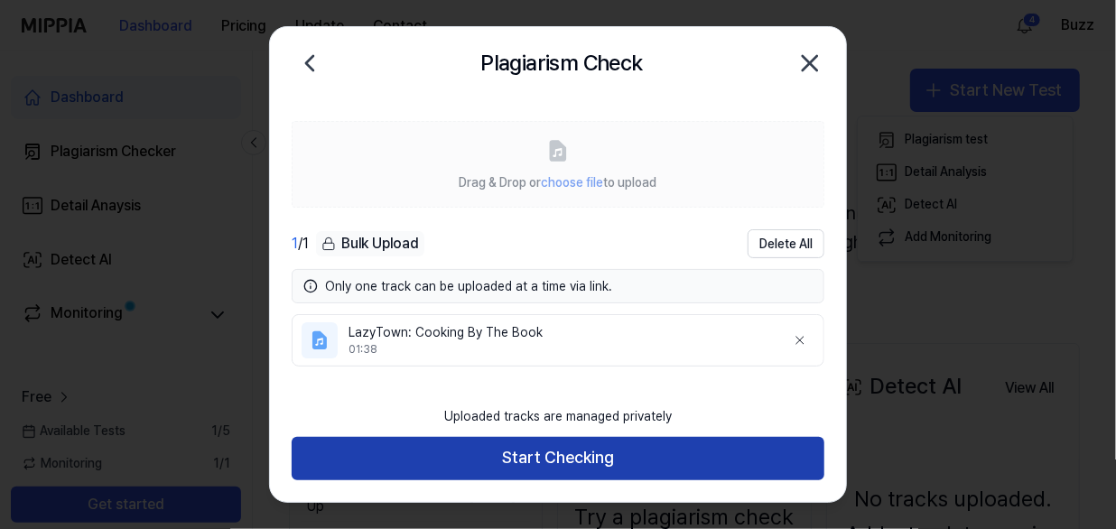
click at [568, 449] on button "Start Checking" at bounding box center [558, 458] width 533 height 43
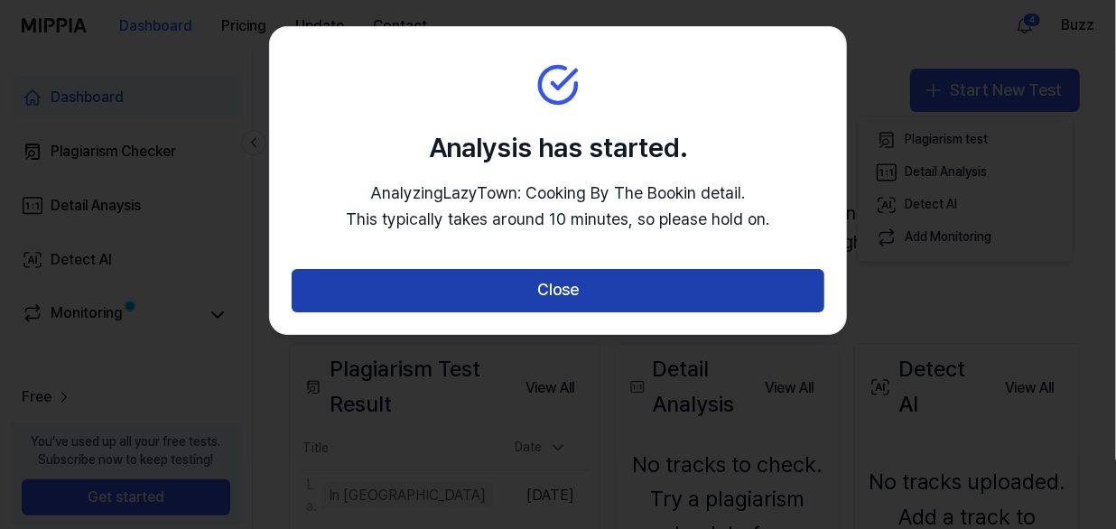
click at [574, 287] on button "Close" at bounding box center [558, 290] width 533 height 43
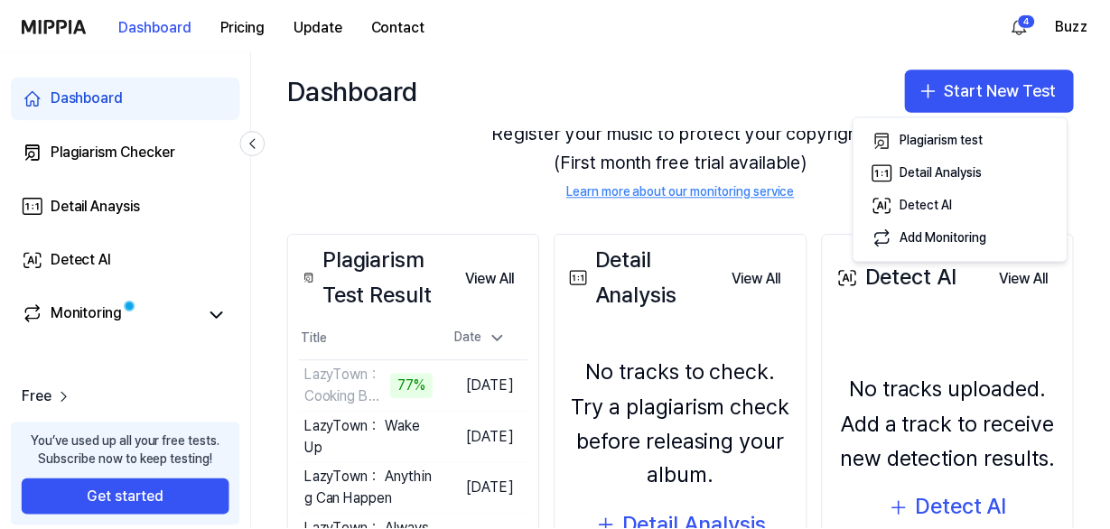
scroll to position [163, 0]
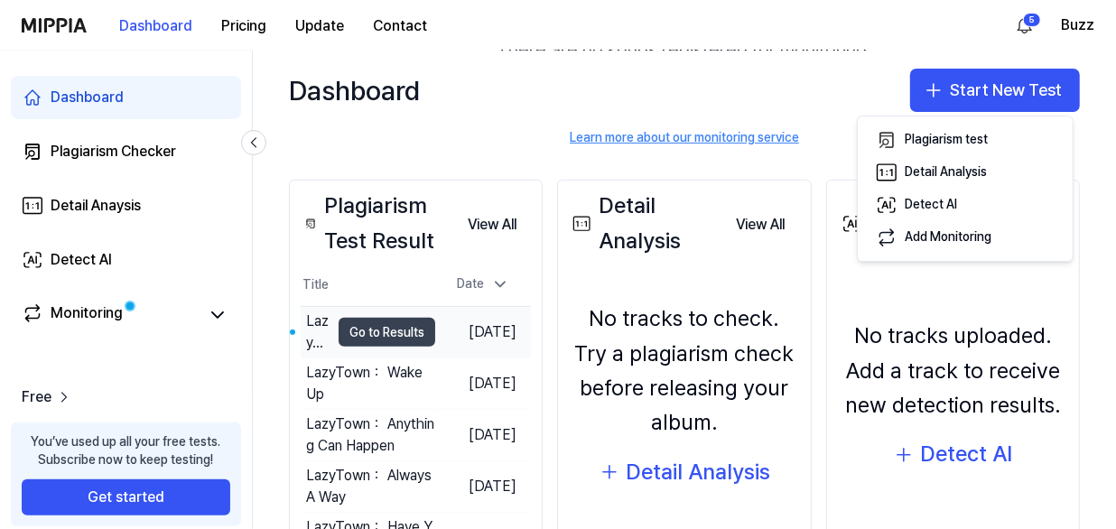
click at [415, 332] on button "Go to Results" at bounding box center [387, 332] width 97 height 29
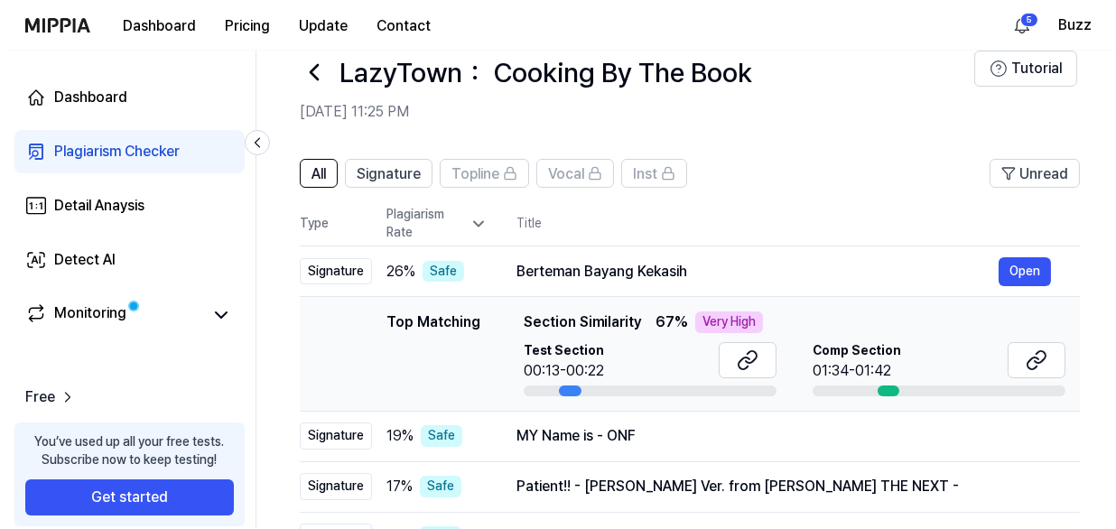
scroll to position [0, 0]
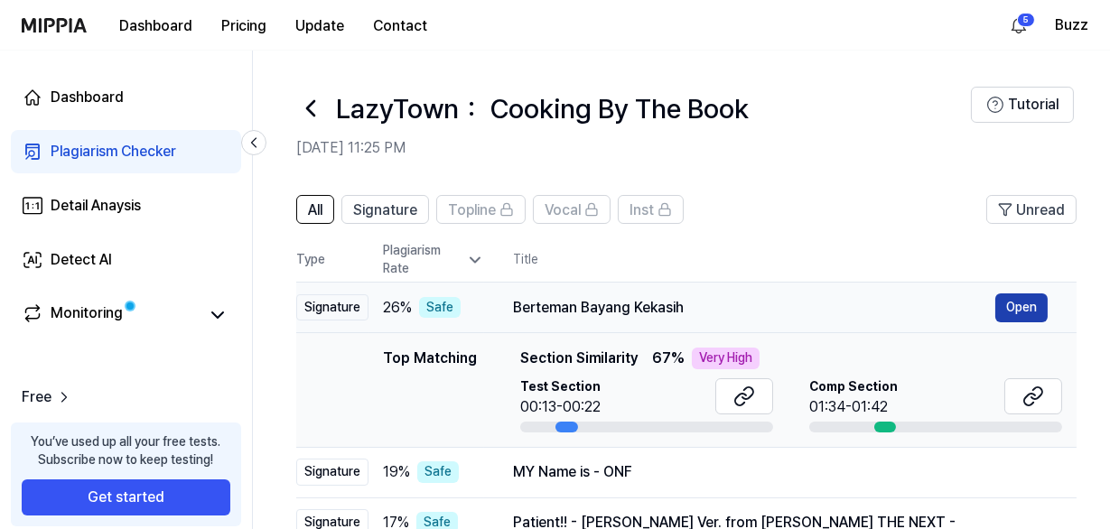
click at [1019, 306] on button "Open" at bounding box center [1021, 308] width 52 height 29
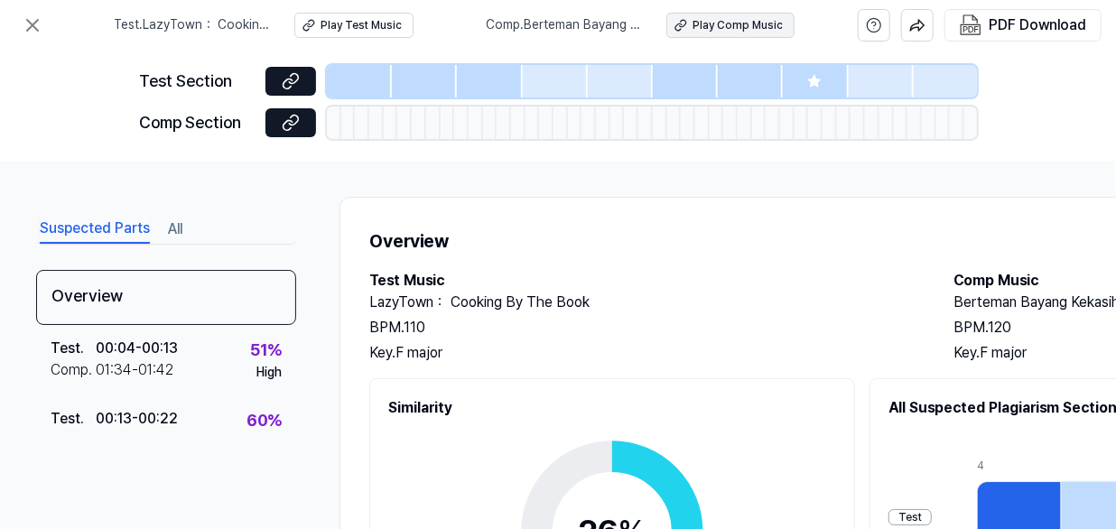
click at [713, 29] on div "Play Comp Music" at bounding box center [738, 25] width 90 height 15
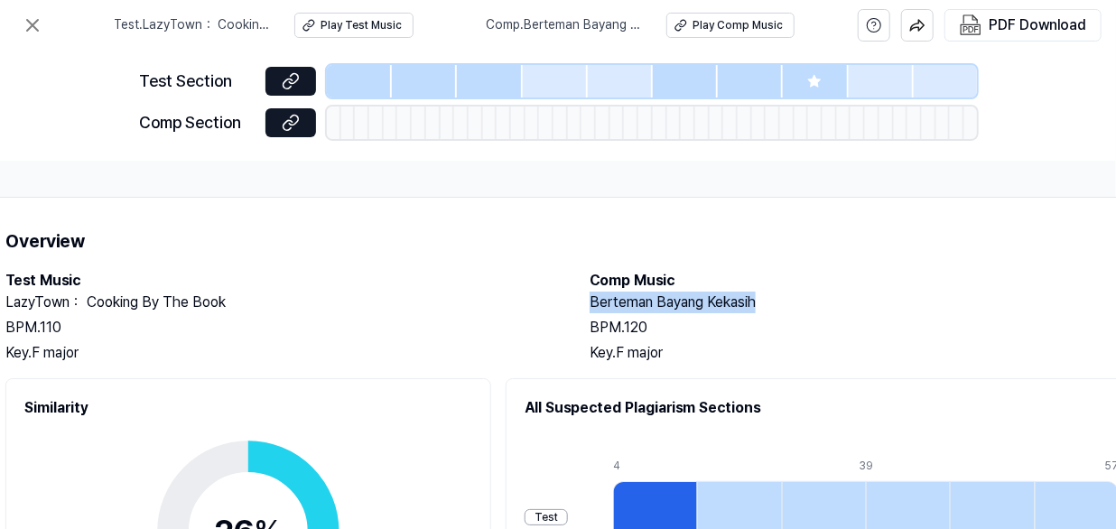
scroll to position [0, 366]
drag, startPoint x: 952, startPoint y: 305, endPoint x: 760, endPoint y: 307, distance: 191.5
click at [760, 307] on div "Test Music LazyTown： Cooking By The Book BPM. 110 Key. F major Comp Music Berte…" at bounding box center [570, 317] width 1133 height 94
copy h2 "Berteman Bayang Kekasih"
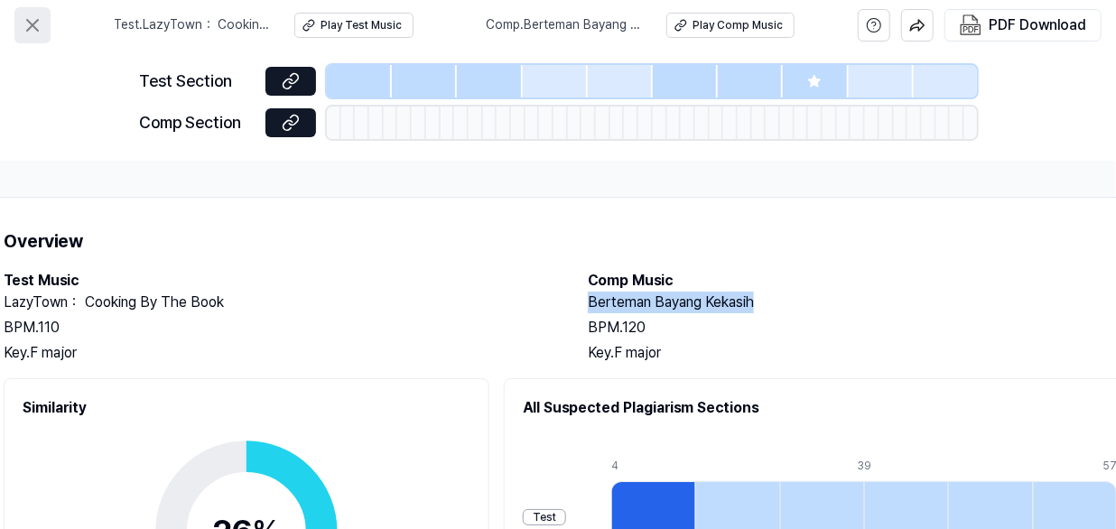
click at [37, 22] on icon at bounding box center [33, 25] width 22 height 22
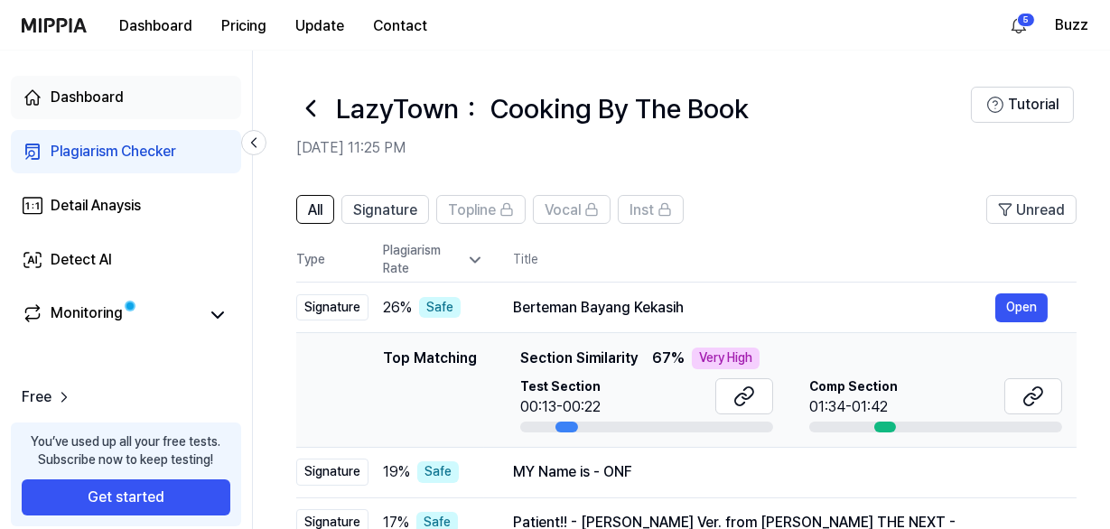
click at [92, 98] on div "Dashboard" at bounding box center [87, 98] width 73 height 22
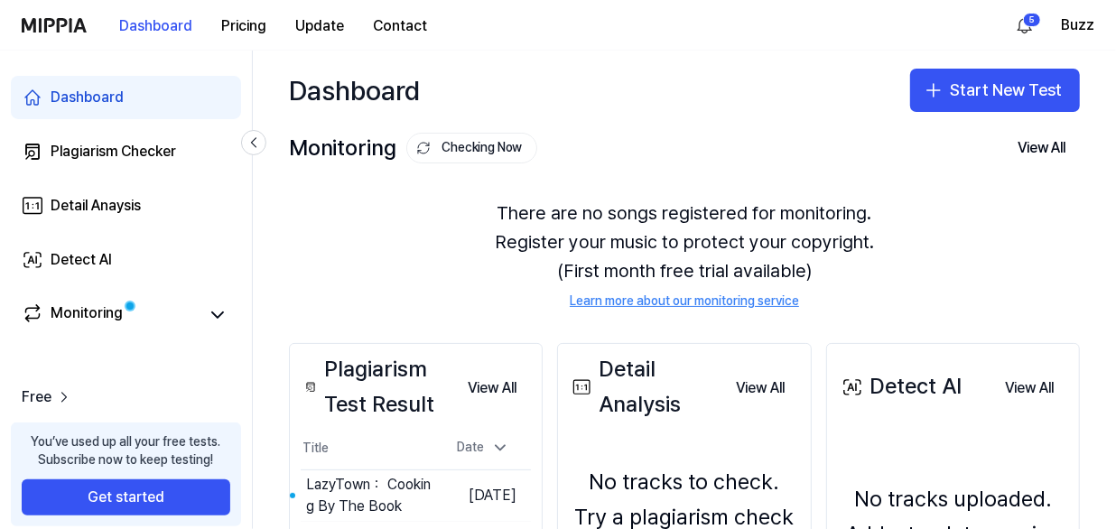
drag, startPoint x: 1019, startPoint y: 89, endPoint x: 786, endPoint y: 140, distance: 238.6
click at [1018, 89] on button "Start New Test" at bounding box center [995, 90] width 170 height 43
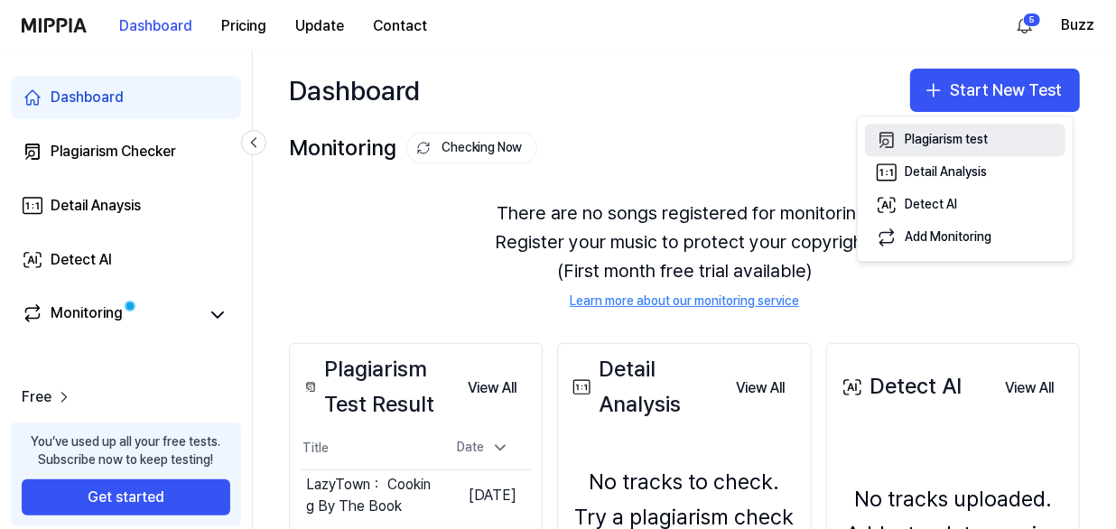
click at [915, 139] on div "Plagiarism test" at bounding box center [946, 140] width 83 height 18
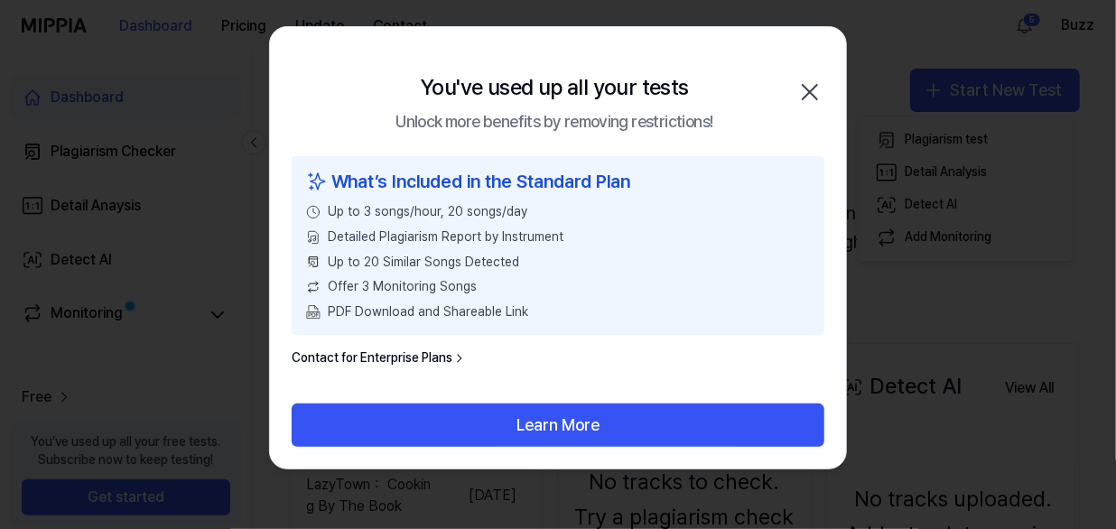
click at [809, 88] on icon "button" at bounding box center [810, 92] width 29 height 29
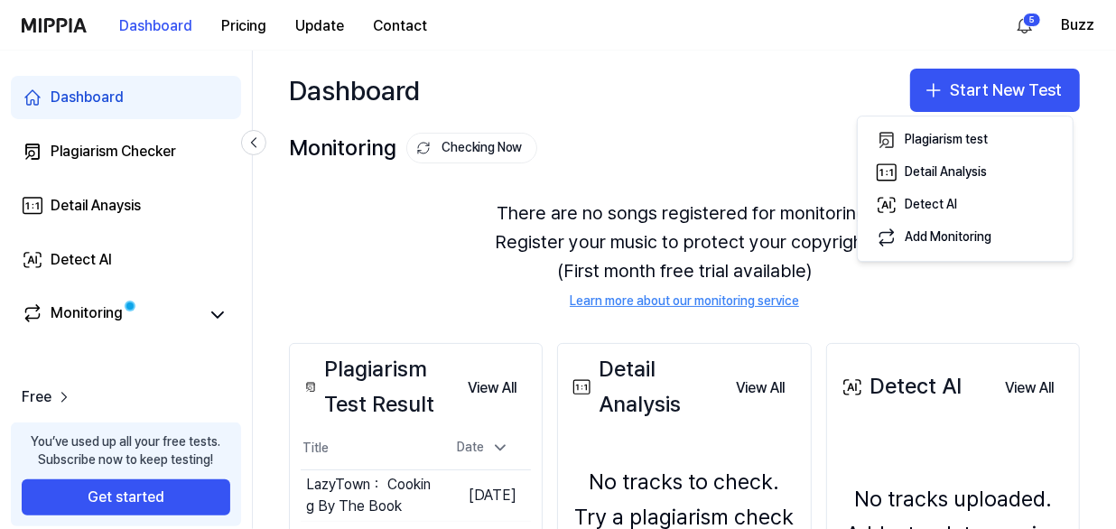
click at [865, 124] on button "Plagiarism test" at bounding box center [965, 140] width 200 height 33
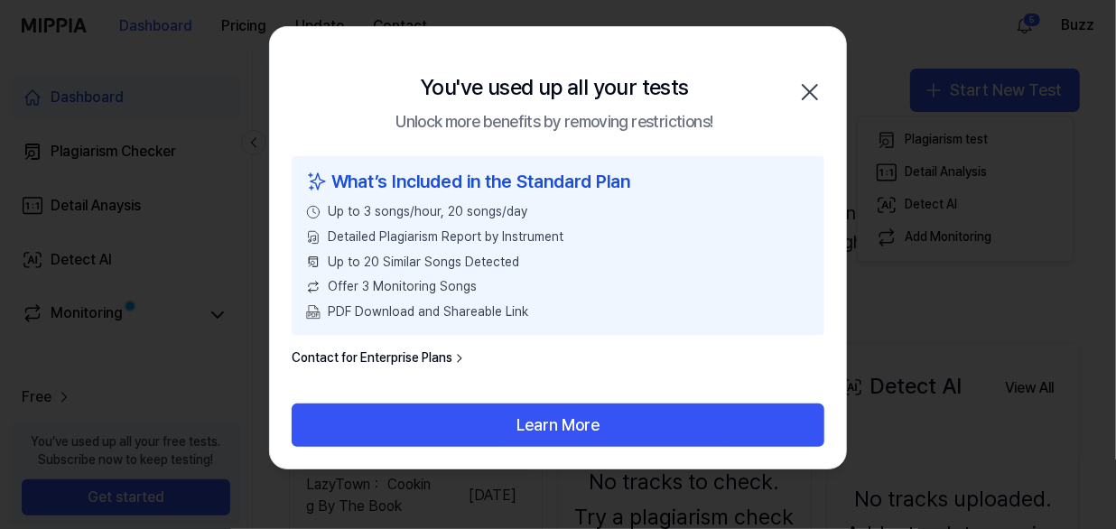
click at [817, 80] on icon "button" at bounding box center [810, 92] width 29 height 29
